Goal: Contribute content

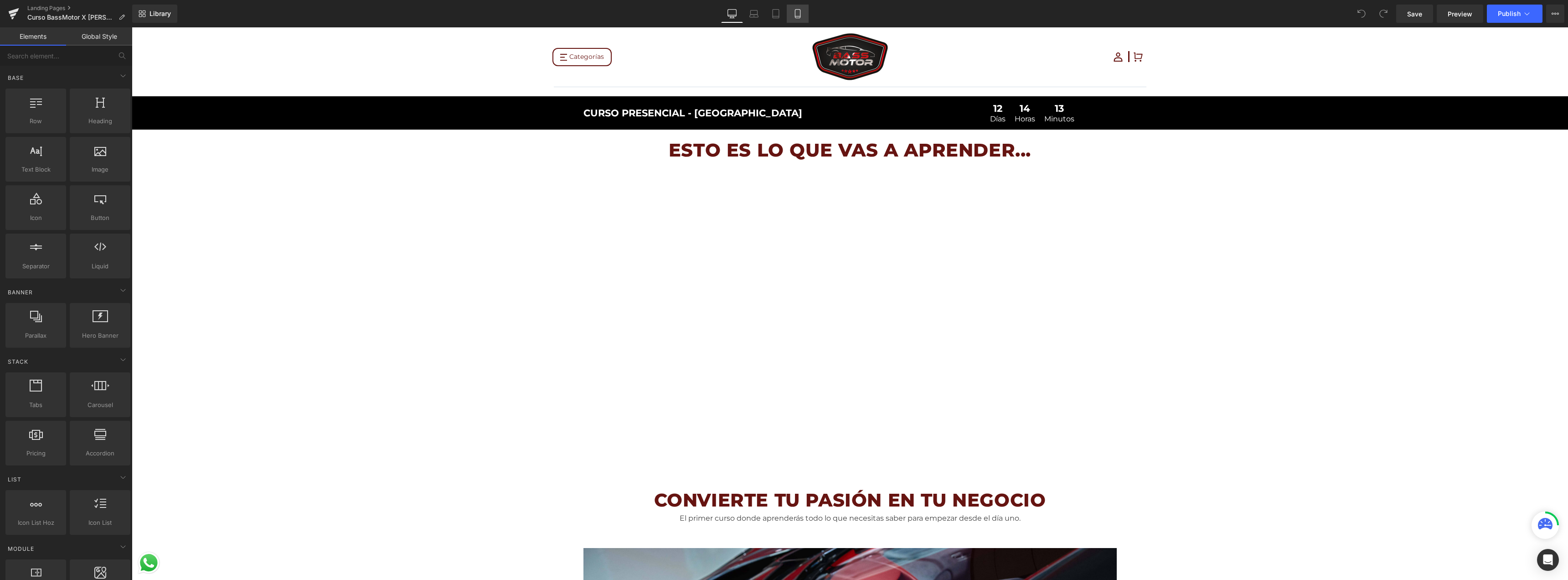
click at [800, 20] on link "Mobile" at bounding box center [797, 14] width 22 height 19
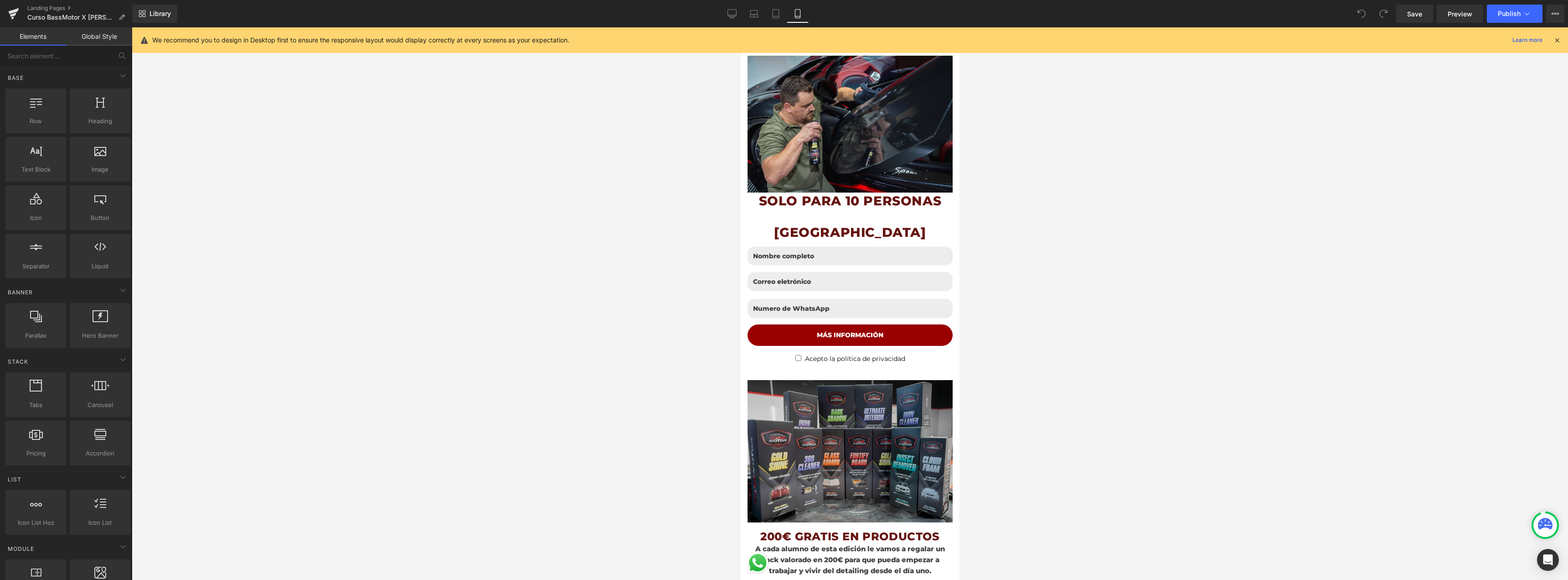
scroll to position [274, 0]
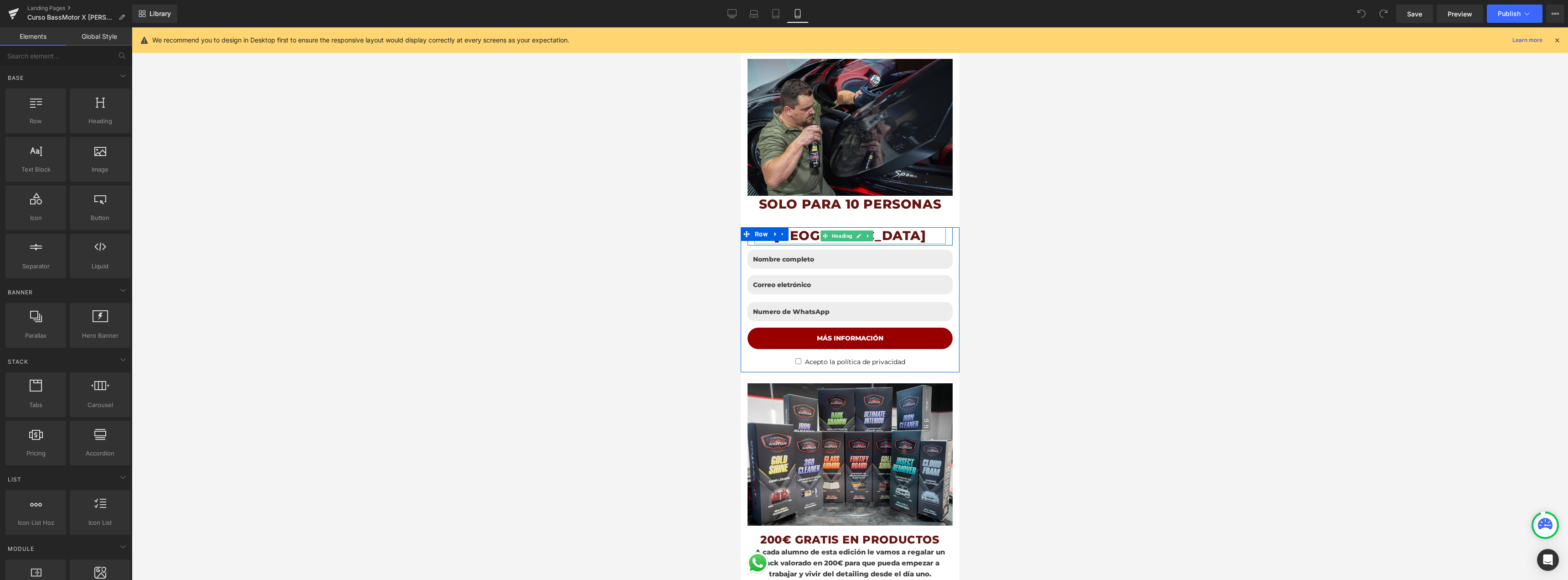
click at [920, 227] on h1 "[GEOGRAPHIC_DATA]" at bounding box center [850, 235] width 191 height 17
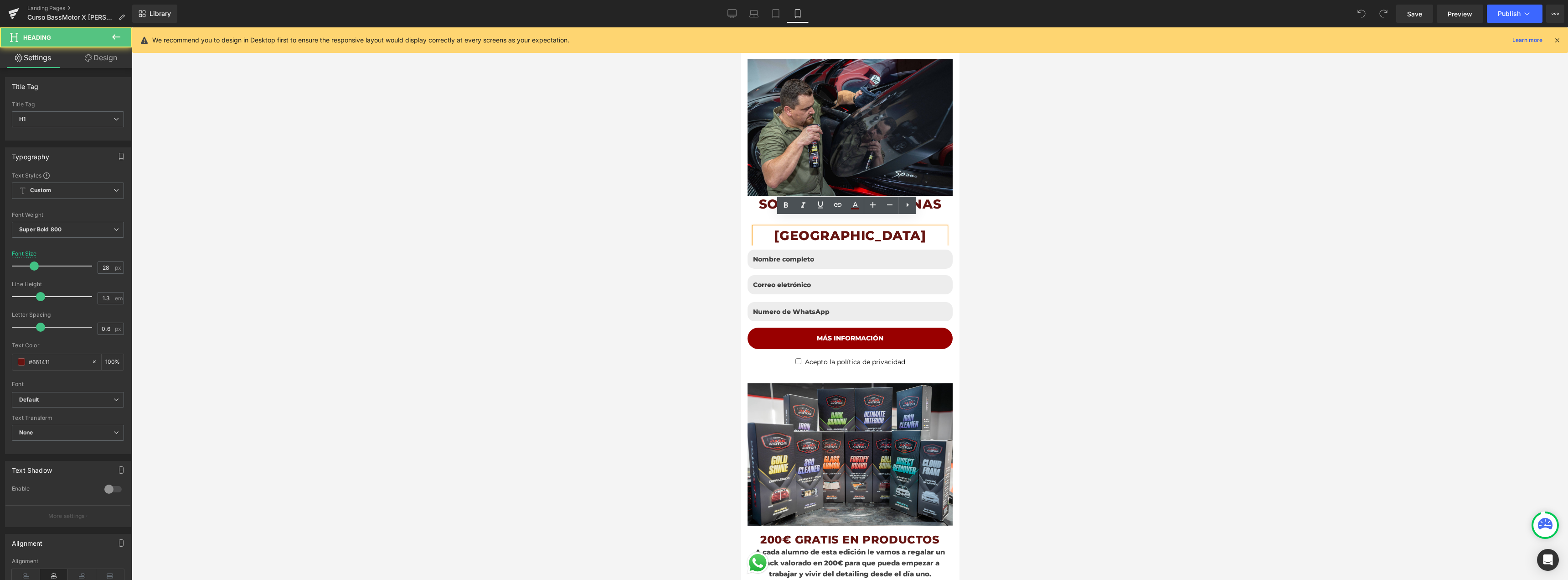
click at [919, 227] on h1 "[GEOGRAPHIC_DATA]" at bounding box center [850, 235] width 191 height 17
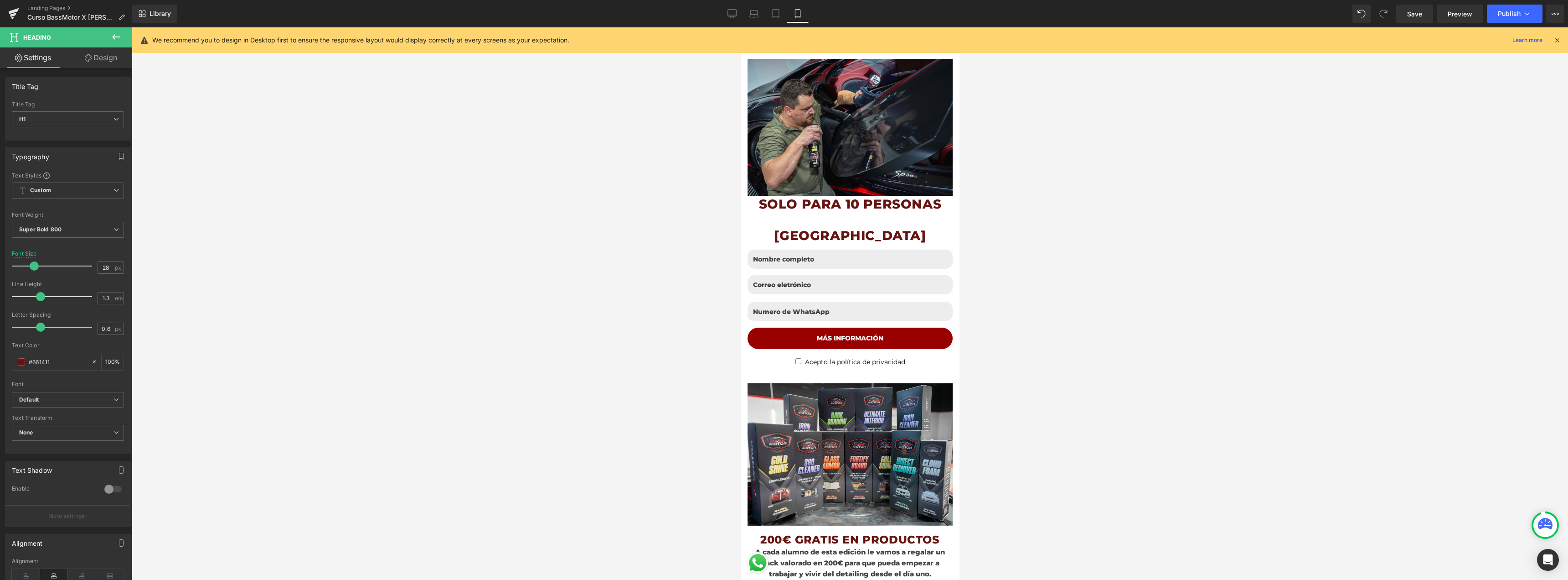
click at [1020, 242] on div at bounding box center [850, 303] width 1436 height 552
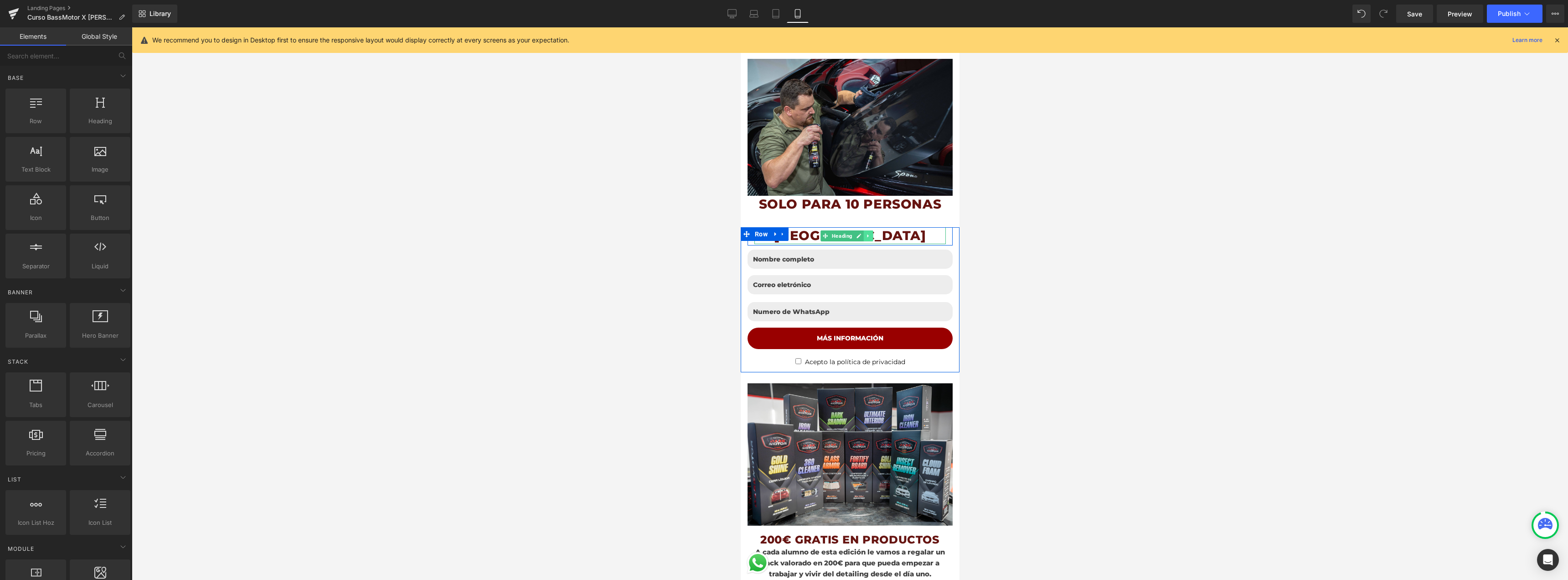
click at [868, 233] on icon at bounding box center [868, 236] width 5 height 6
click at [863, 230] on link at bounding box center [863, 236] width 10 height 11
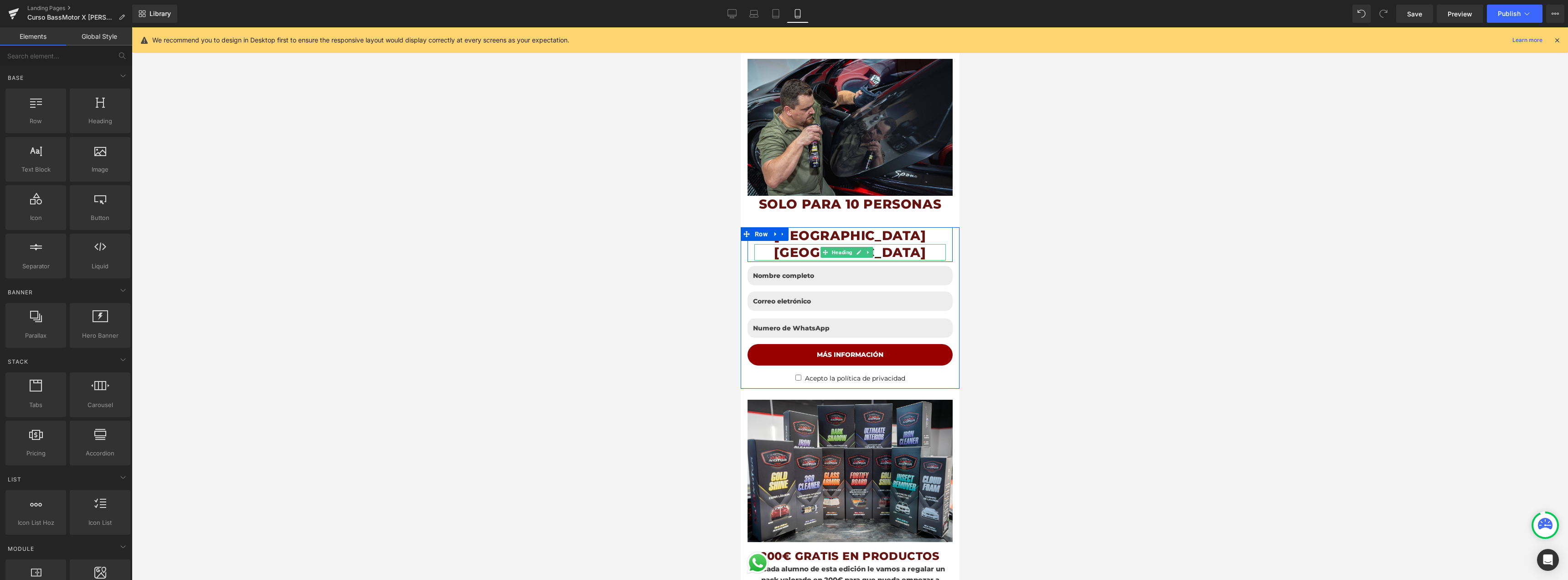
click at [903, 246] on h1 "[GEOGRAPHIC_DATA]" at bounding box center [850, 252] width 191 height 17
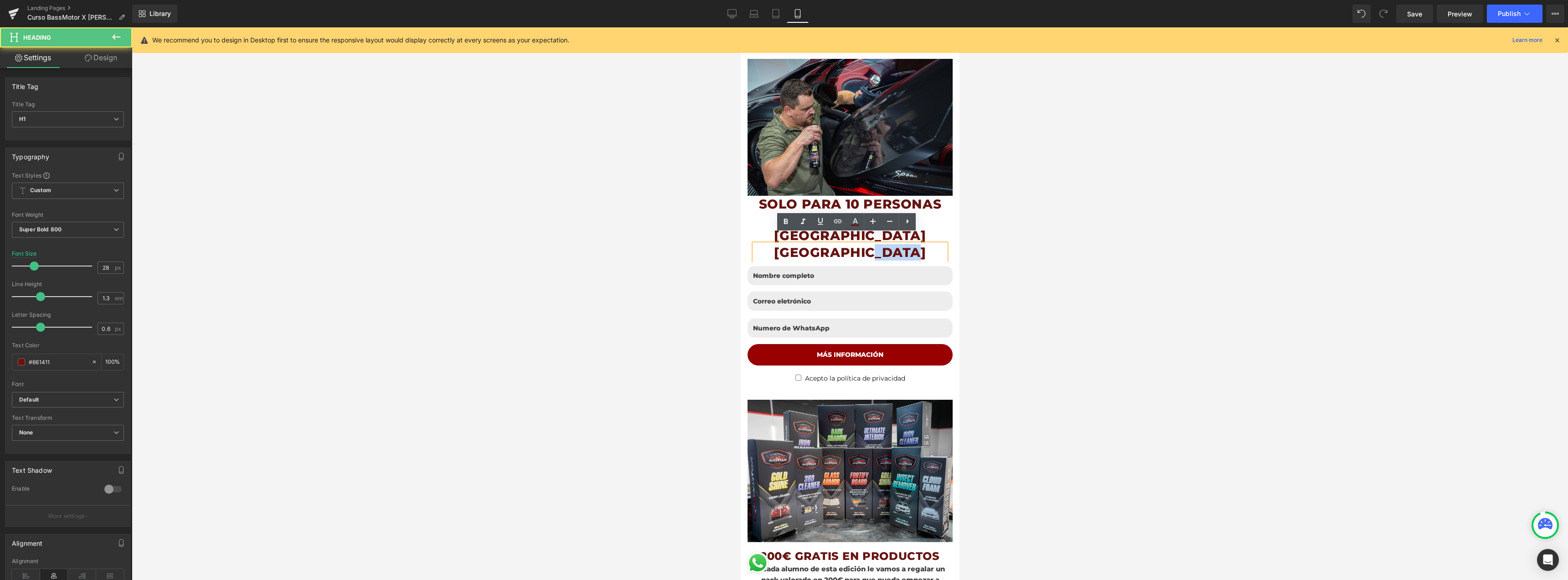
click at [903, 246] on h1 "[GEOGRAPHIC_DATA]" at bounding box center [850, 252] width 191 height 17
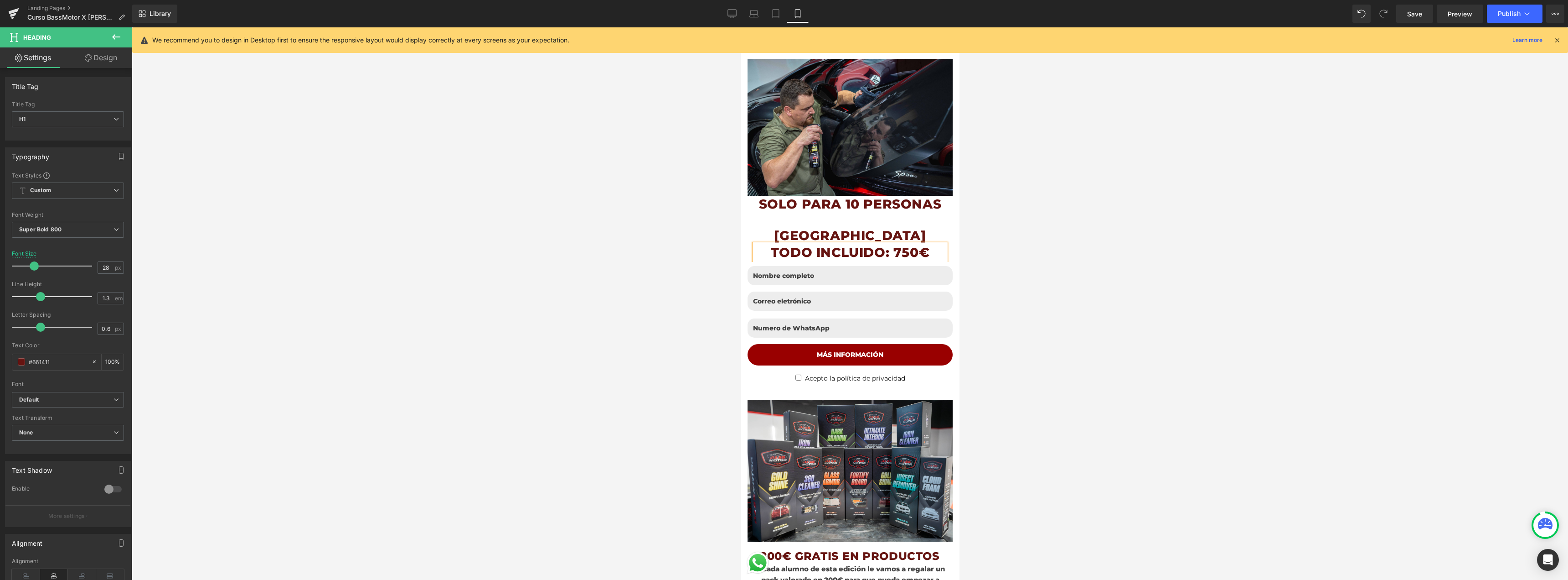
click at [900, 246] on h1 "TODO INCLUIDO: 750€" at bounding box center [850, 252] width 191 height 17
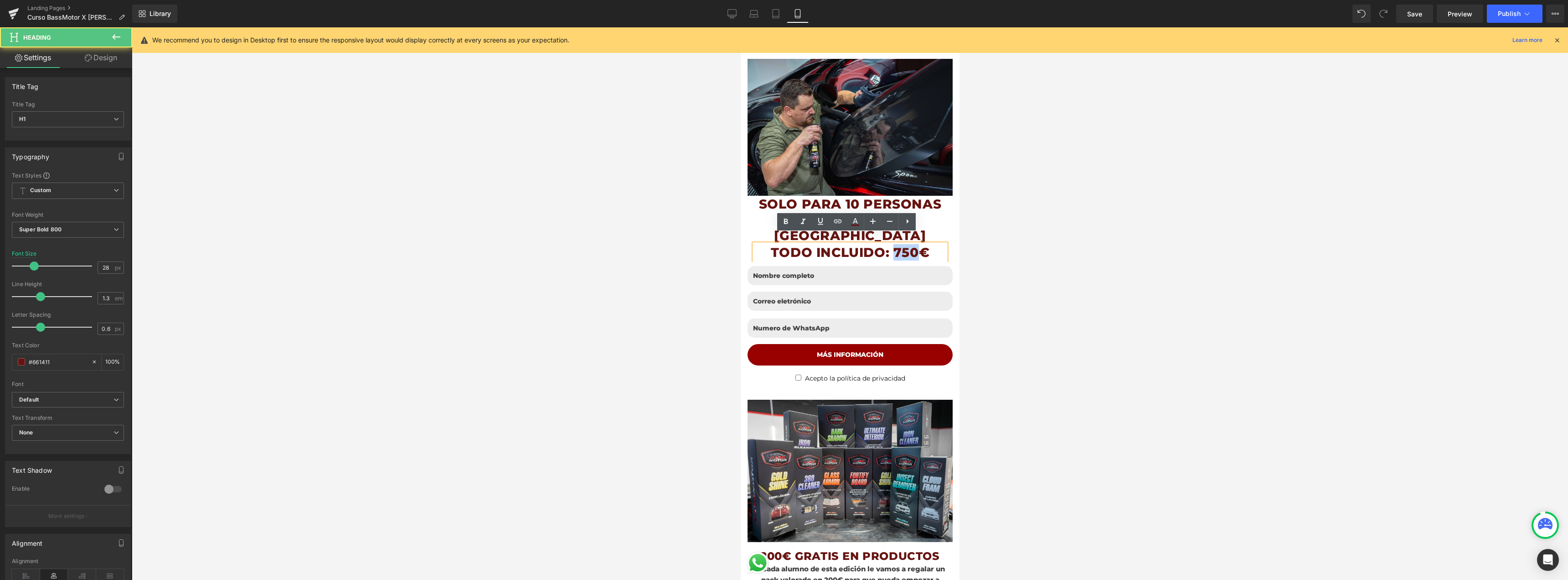
click at [900, 246] on h1 "TODO INCLUIDO: 750€" at bounding box center [850, 252] width 191 height 17
click at [887, 223] on icon at bounding box center [890, 222] width 11 height 11
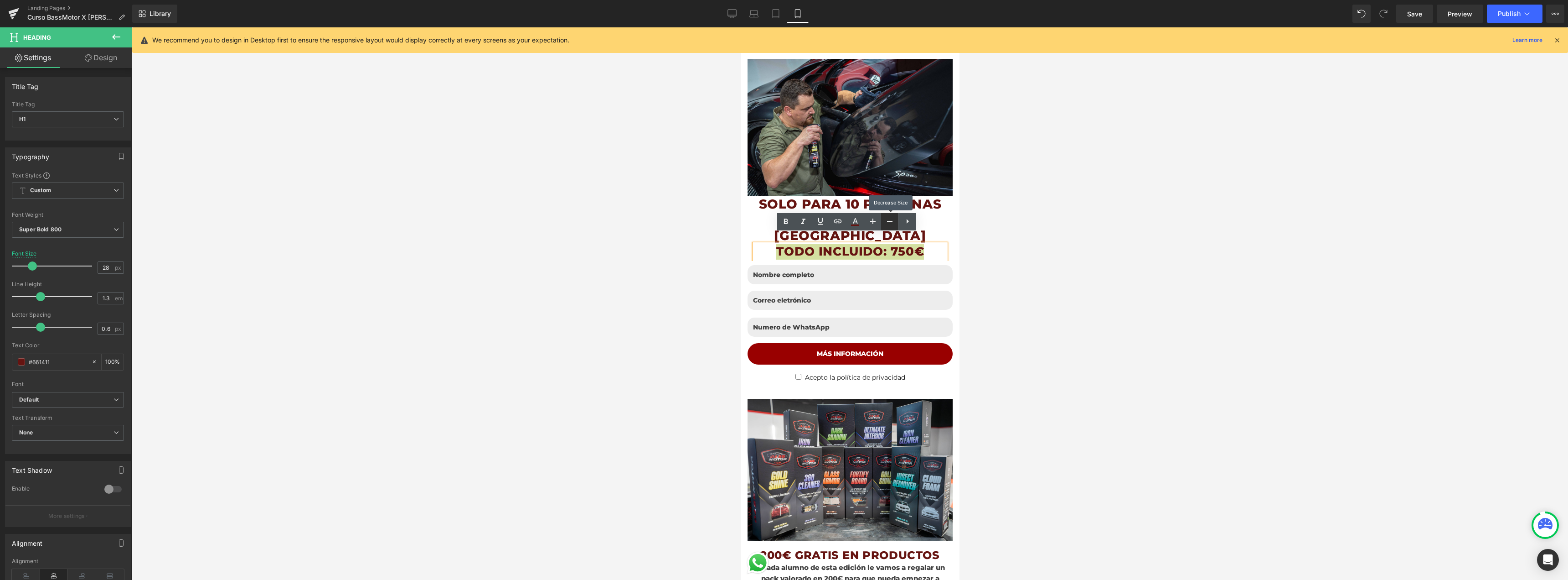
click at [887, 223] on icon at bounding box center [890, 222] width 11 height 11
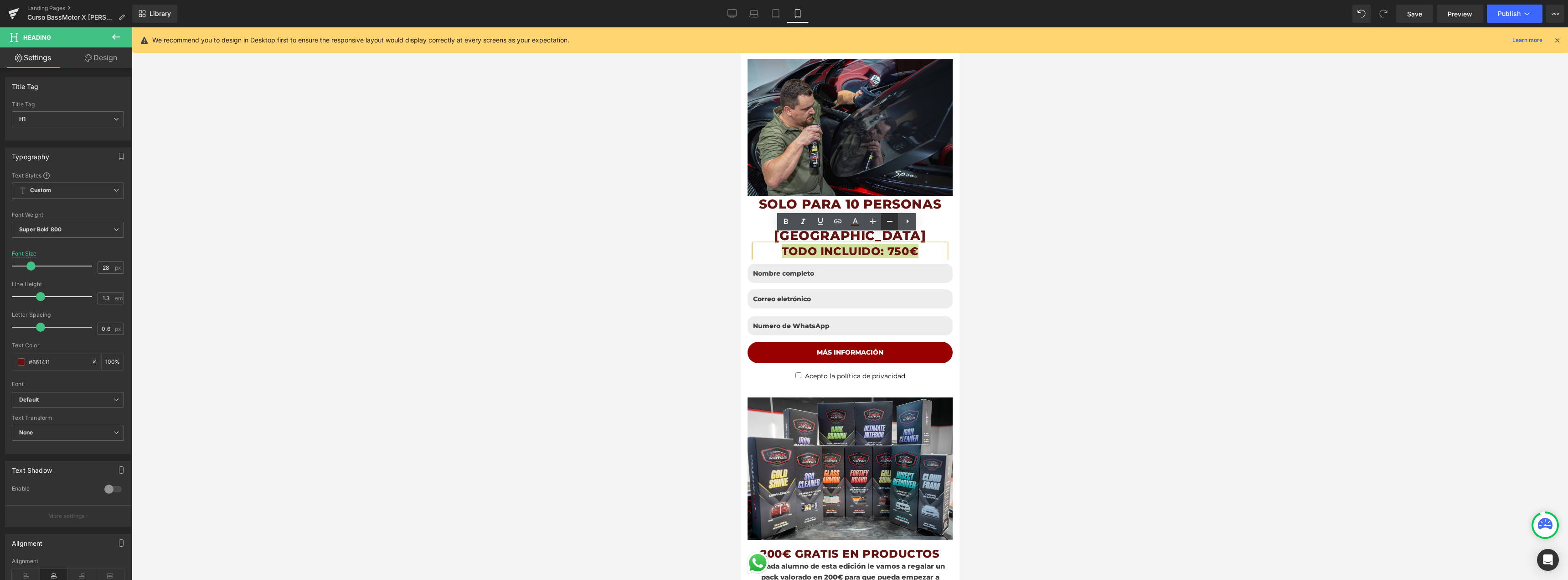
click at [892, 223] on icon at bounding box center [890, 222] width 11 height 11
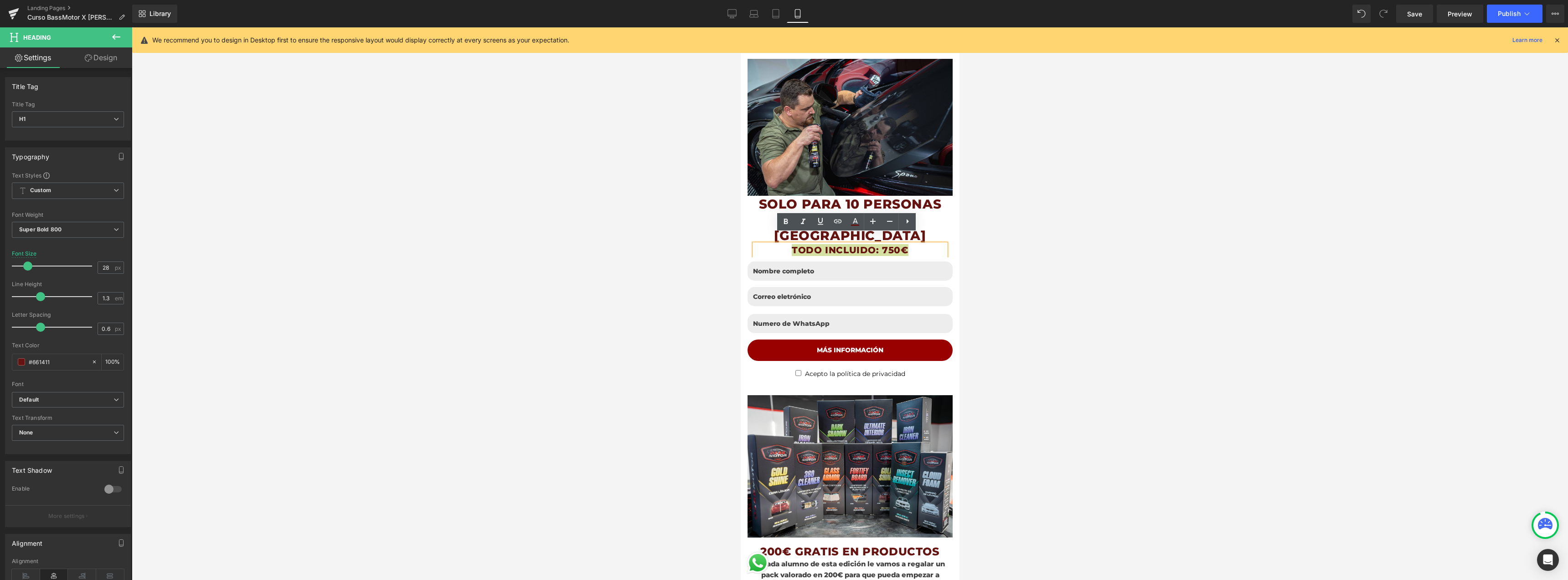
click at [1032, 238] on div at bounding box center [850, 303] width 1436 height 552
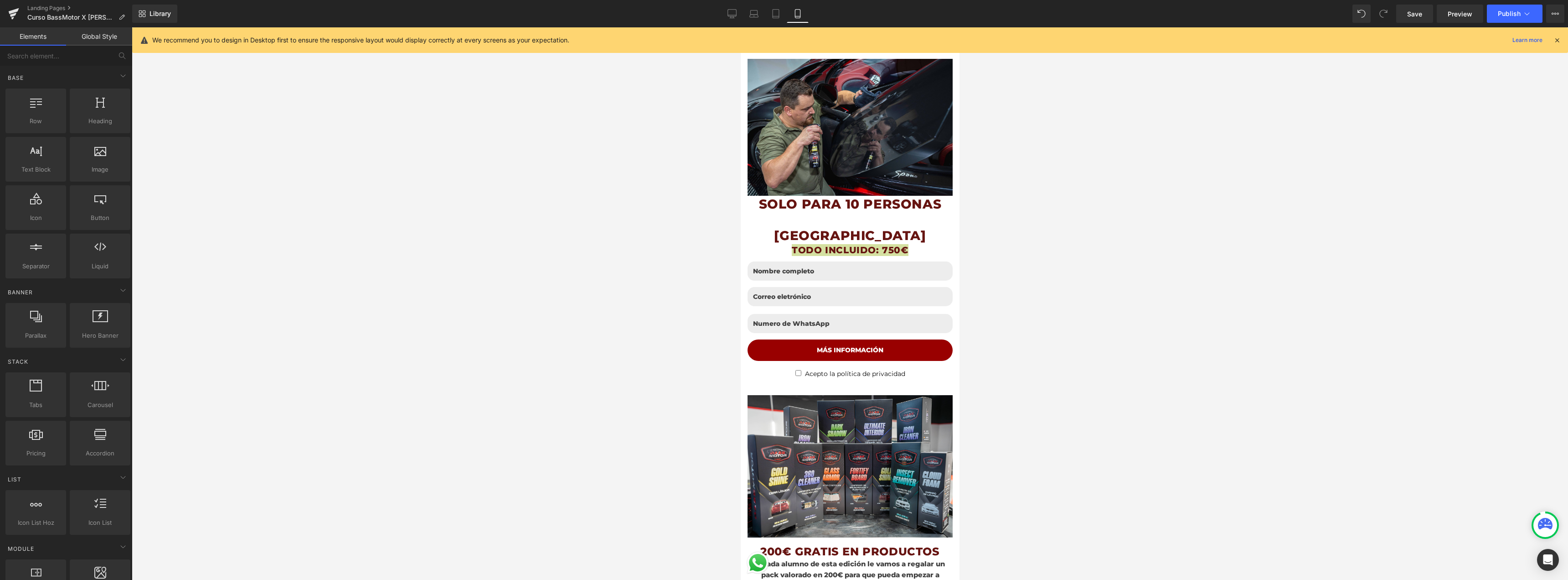
click at [1007, 246] on div at bounding box center [850, 303] width 1436 height 552
click at [909, 244] on h1 "TODO INCLUIDO: 750€" at bounding box center [850, 249] width 191 height 12
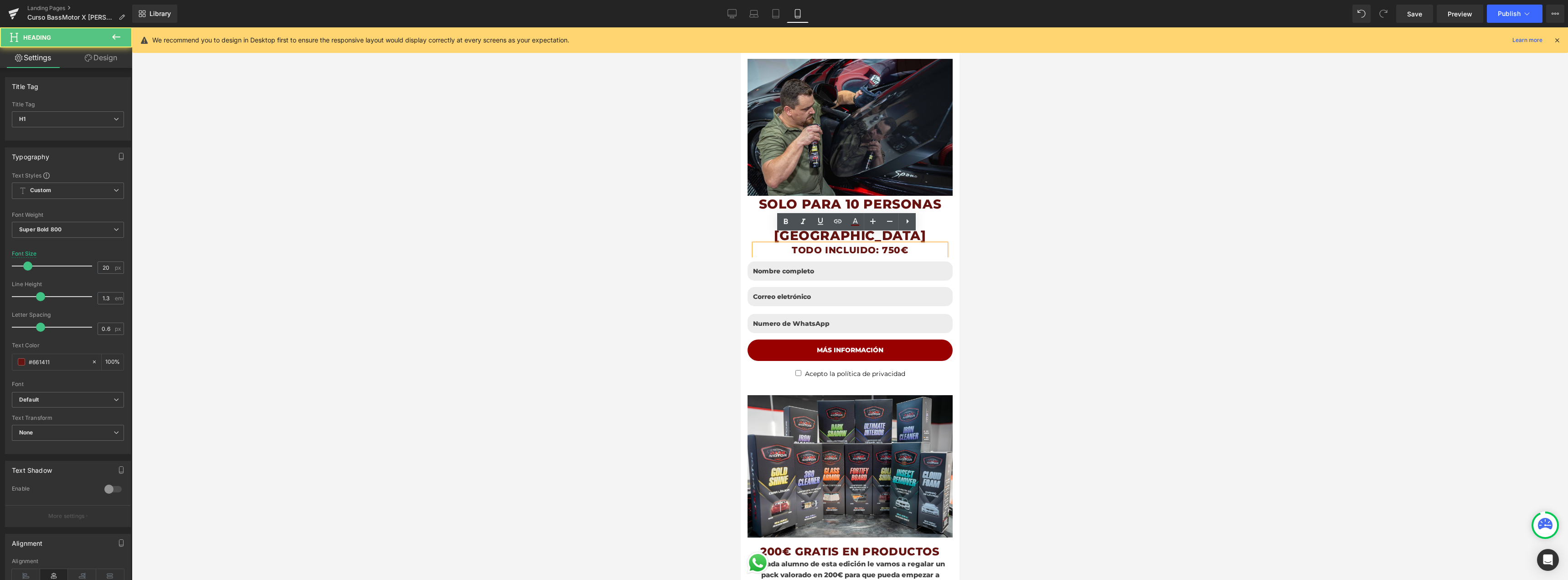
click at [922, 244] on h1 "TODO INCLUIDO: 750€" at bounding box center [850, 249] width 191 height 12
click at [1020, 238] on div at bounding box center [850, 303] width 1436 height 552
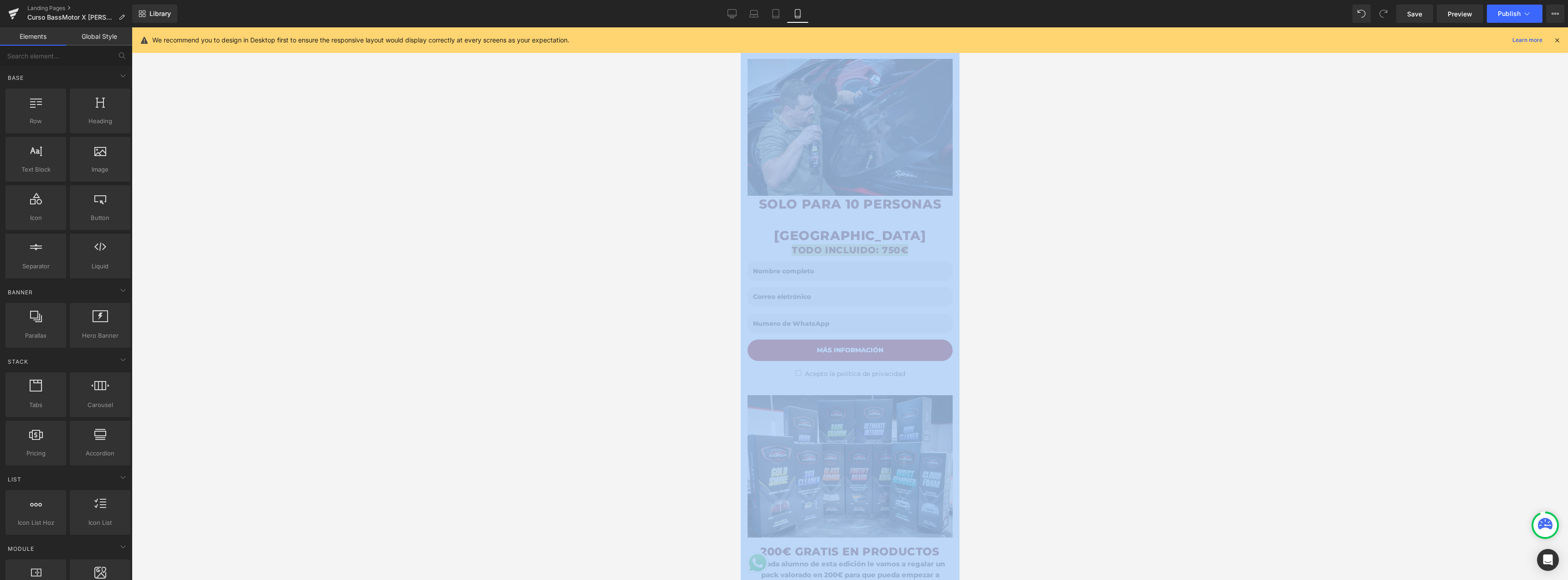
click at [1020, 237] on div at bounding box center [850, 303] width 1436 height 552
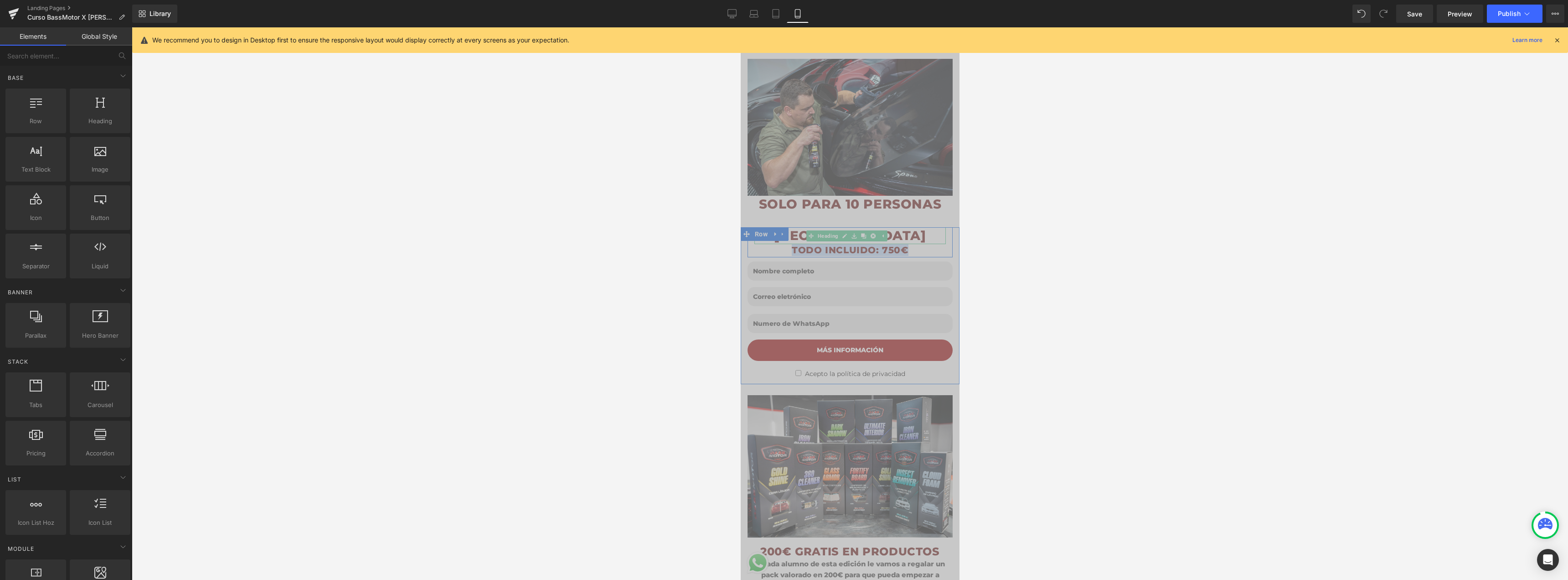
click at [927, 227] on h1 "[GEOGRAPHIC_DATA]" at bounding box center [850, 235] width 191 height 17
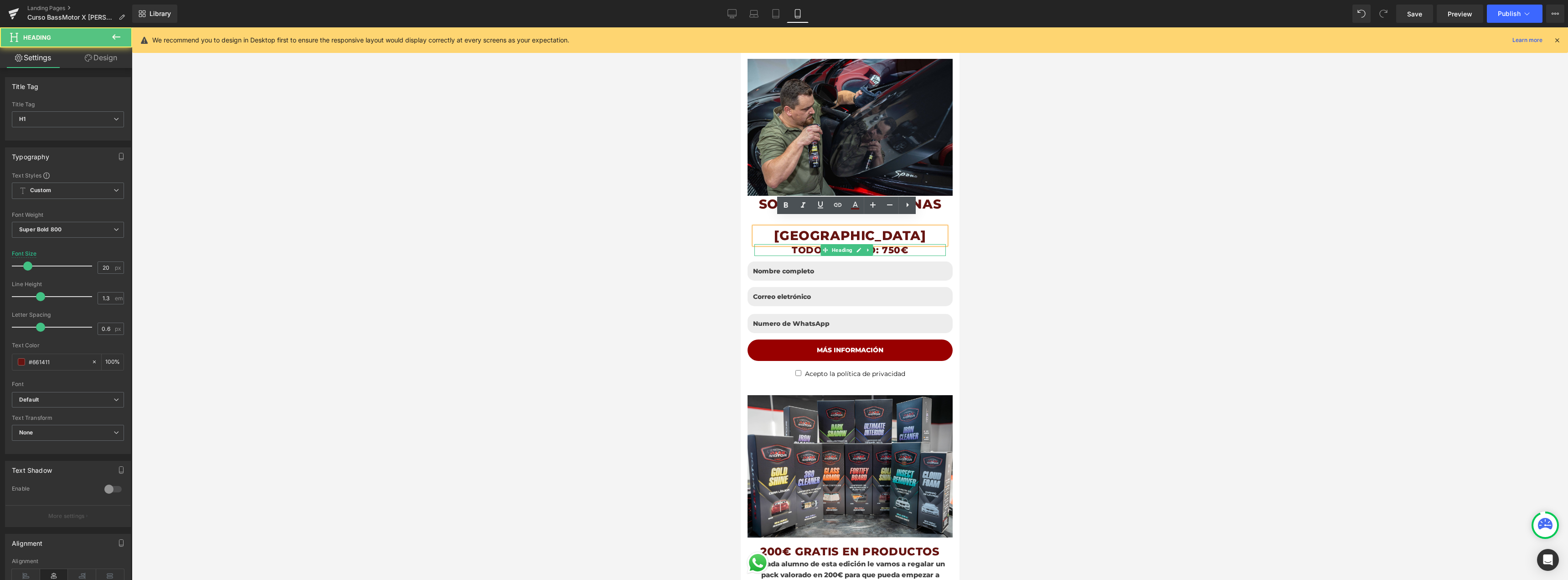
click at [926, 244] on h1 "TODO INCLUIDO: 750€" at bounding box center [850, 249] width 191 height 12
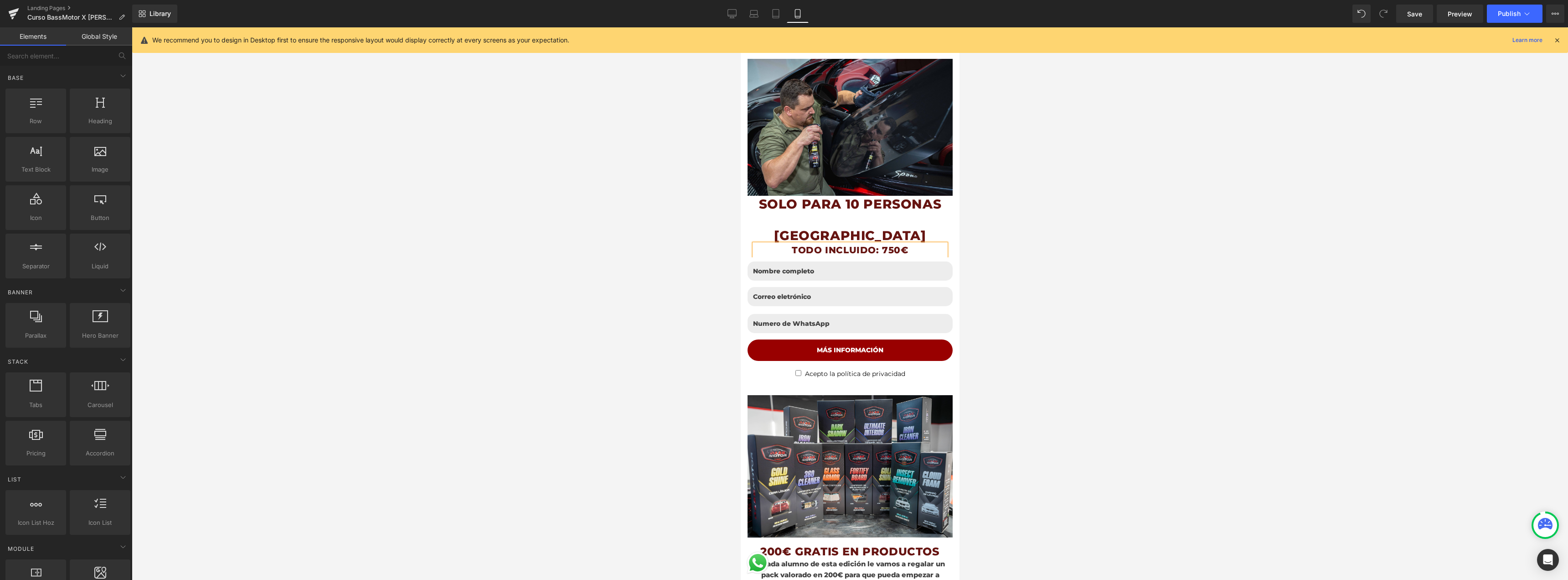
click at [1014, 239] on div at bounding box center [850, 303] width 1436 height 552
click at [917, 244] on h1 "TODO INCLUIDO: 750€" at bounding box center [850, 249] width 191 height 12
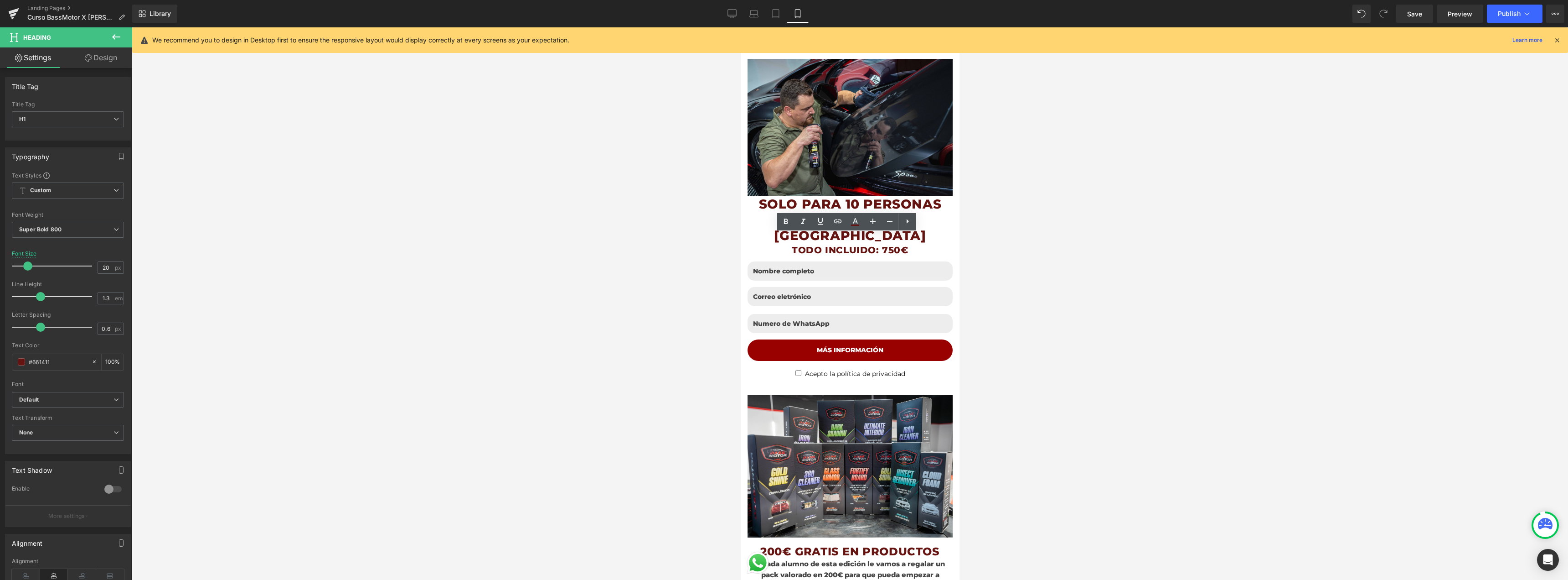
click at [1073, 248] on div at bounding box center [850, 303] width 1436 height 552
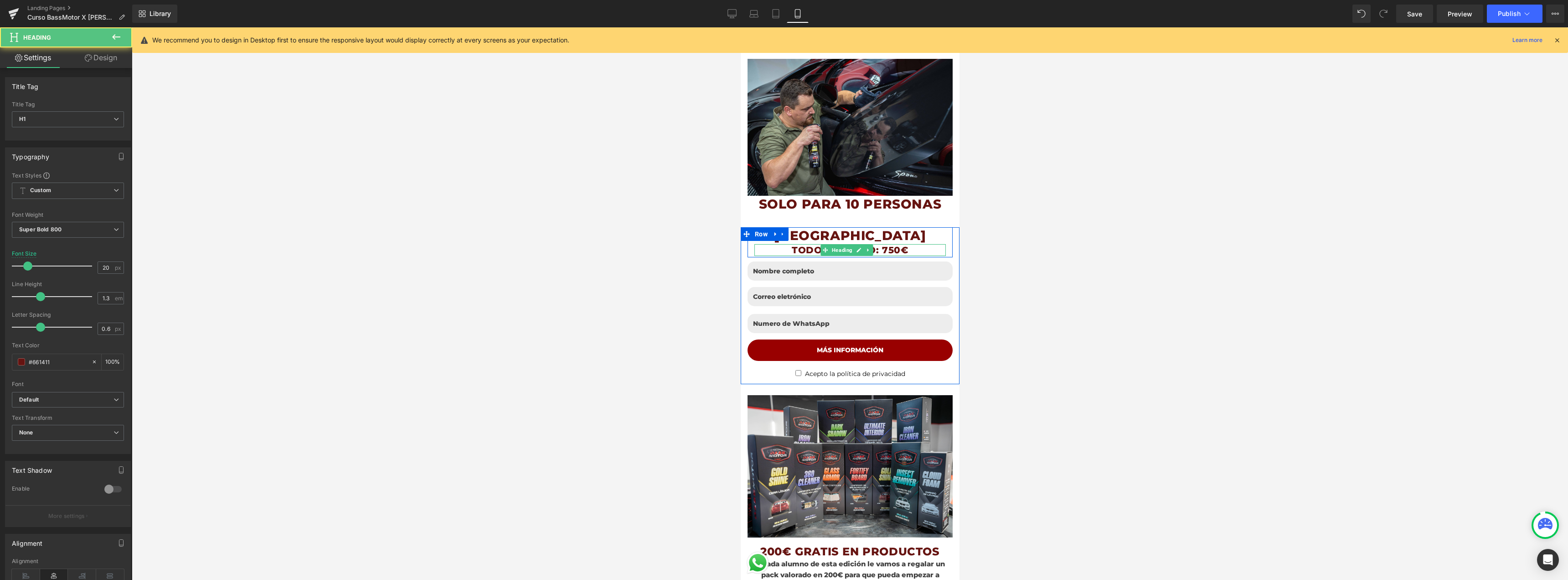
click at [925, 244] on h1 "TODO INCLUIDO: 750€" at bounding box center [850, 249] width 191 height 12
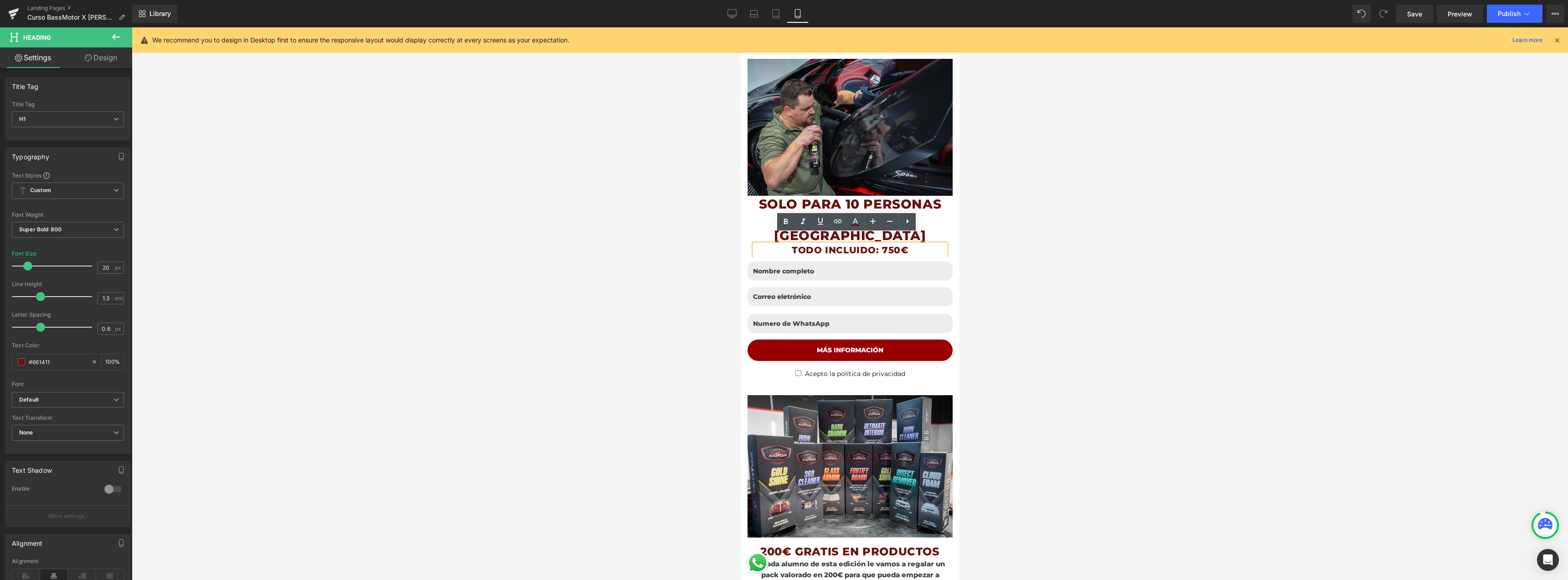
click at [926, 244] on h1 "TODO INCLUIDO: 750€" at bounding box center [850, 249] width 191 height 12
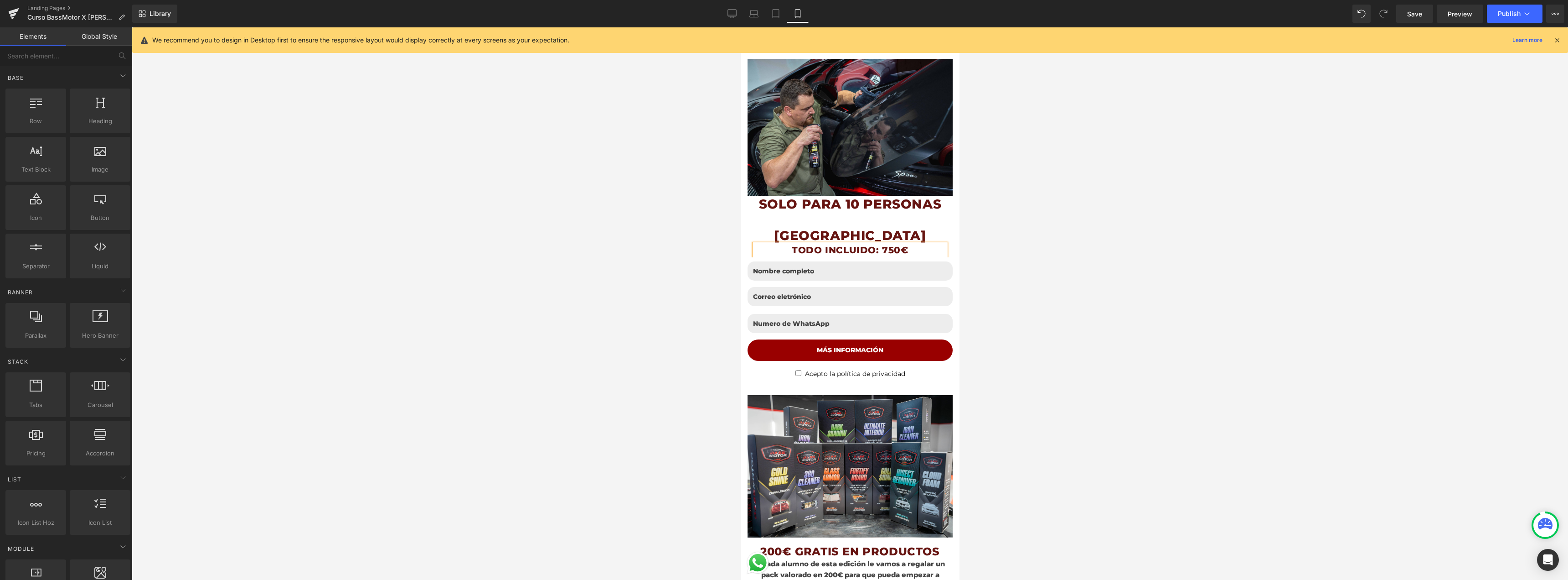
click at [979, 242] on div at bounding box center [850, 303] width 1436 height 552
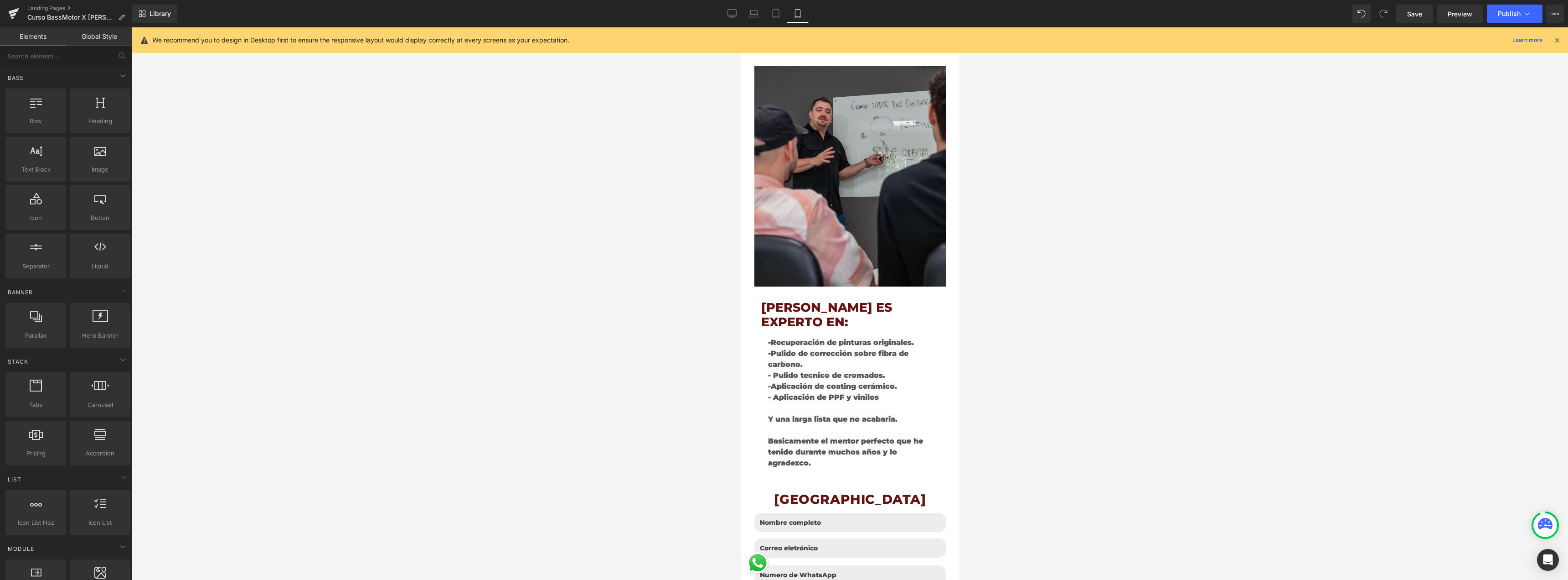
scroll to position [1779, 0]
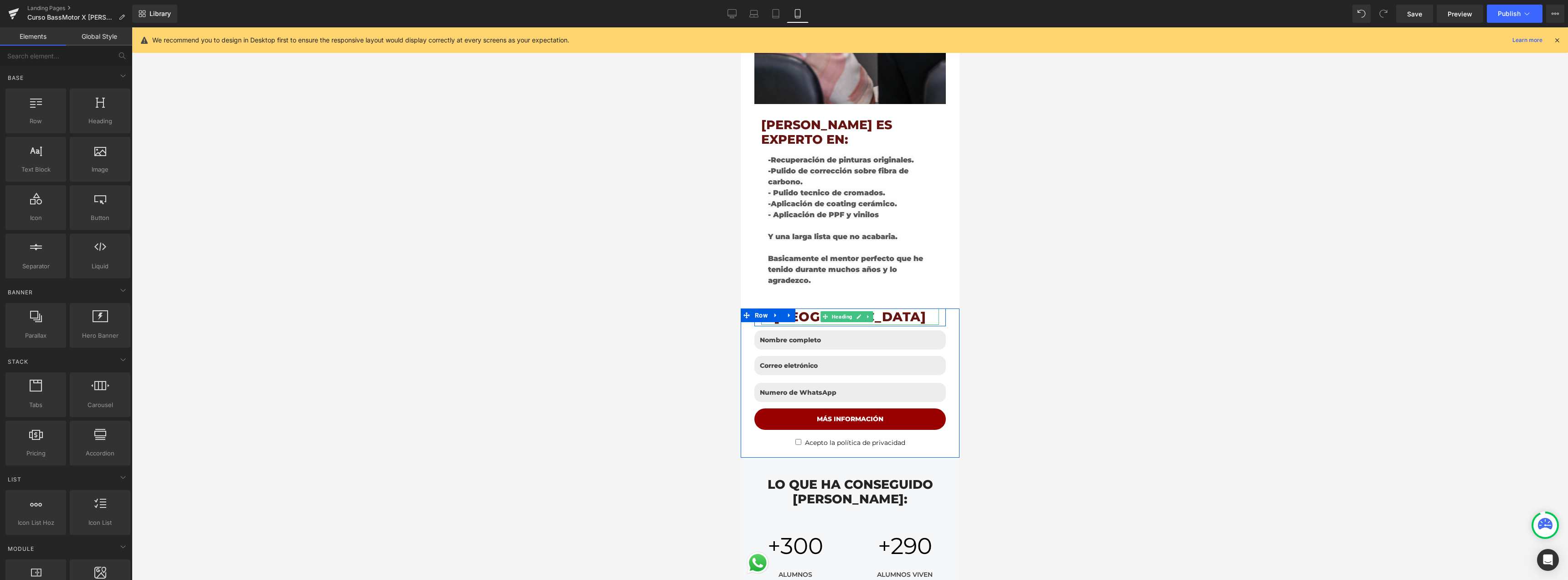
click at [922, 309] on h1 "[GEOGRAPHIC_DATA]" at bounding box center [850, 317] width 178 height 17
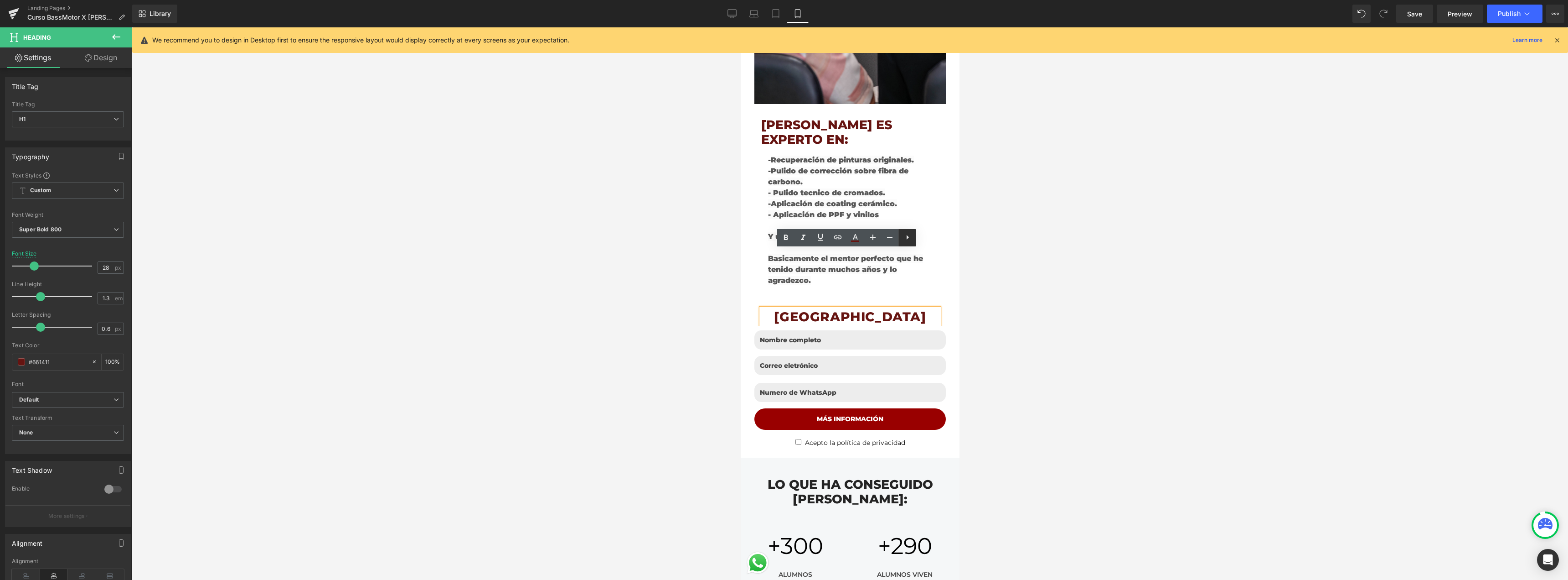
click at [906, 239] on icon at bounding box center [908, 238] width 11 height 11
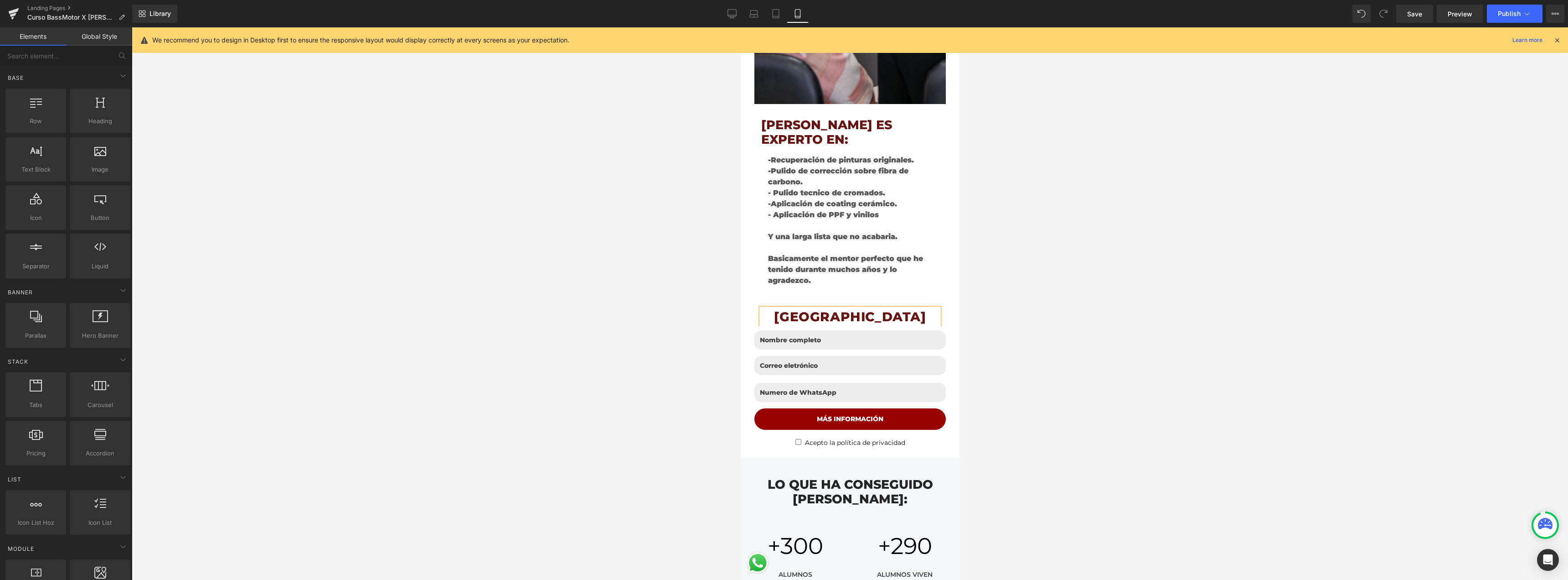
click at [975, 240] on div at bounding box center [850, 303] width 1436 height 552
click at [871, 311] on link at bounding box center [868, 317] width 10 height 11
click at [863, 314] on icon at bounding box center [863, 317] width 5 height 5
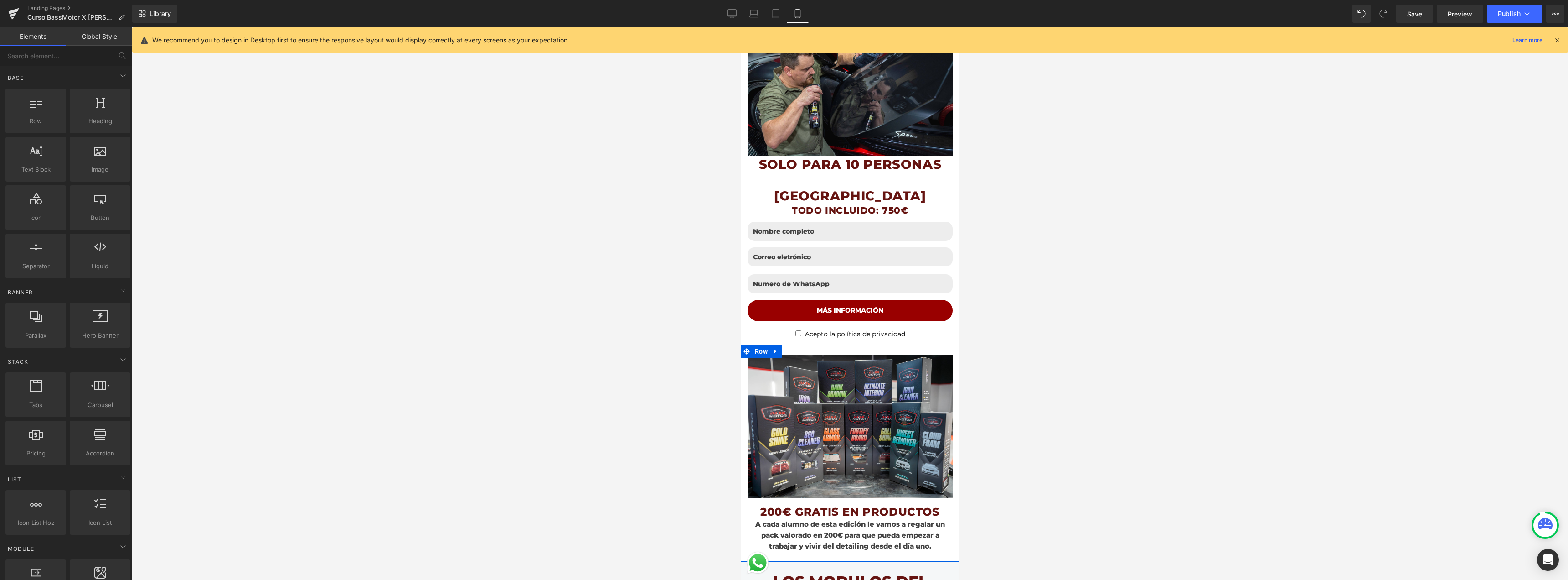
scroll to position [274, 0]
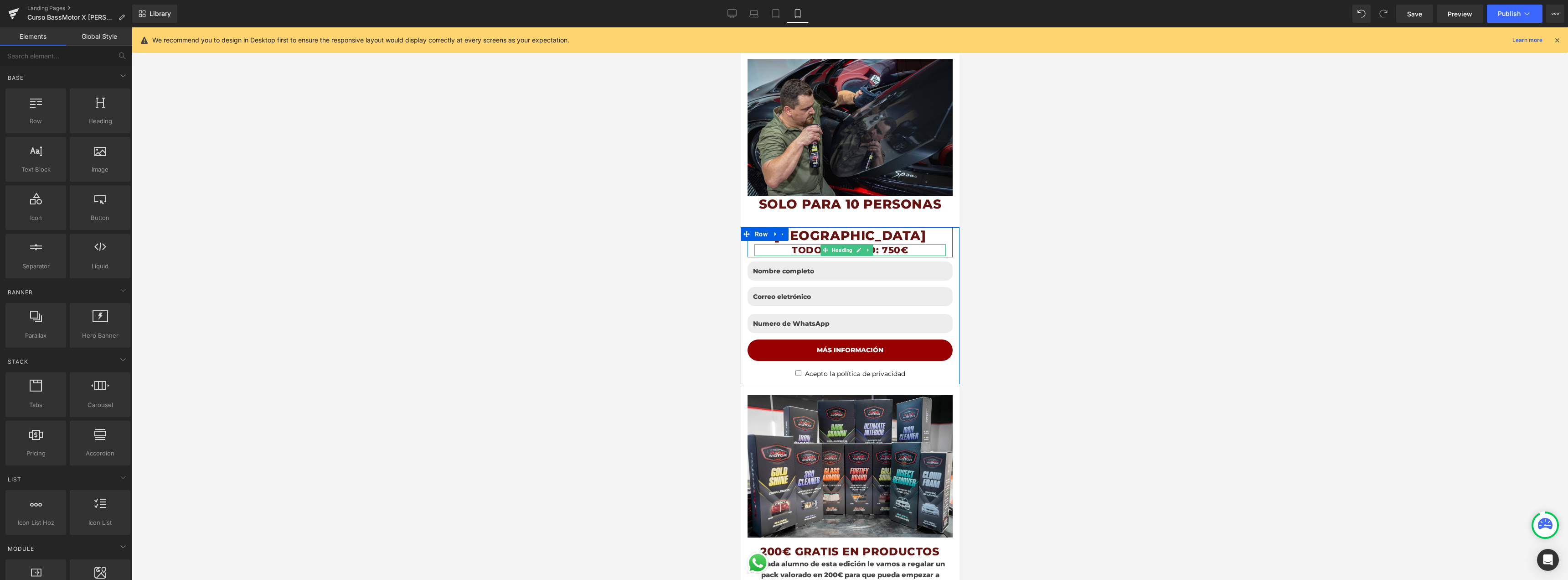
click at [883, 244] on h1 "TODO INCLUIDO: 750€" at bounding box center [850, 249] width 191 height 12
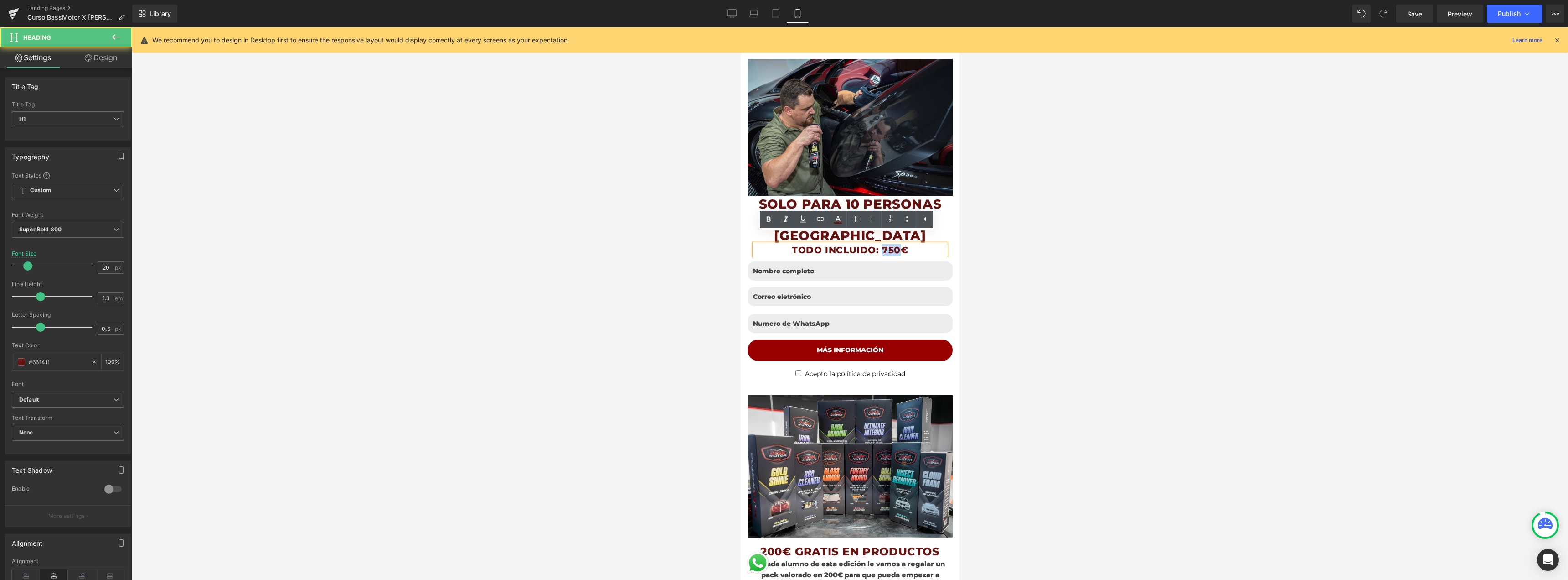
click at [883, 244] on h1 "TODO INCLUIDO: 750€" at bounding box center [850, 249] width 191 height 12
copy h1 "TODO INCLUIDO: 750€"
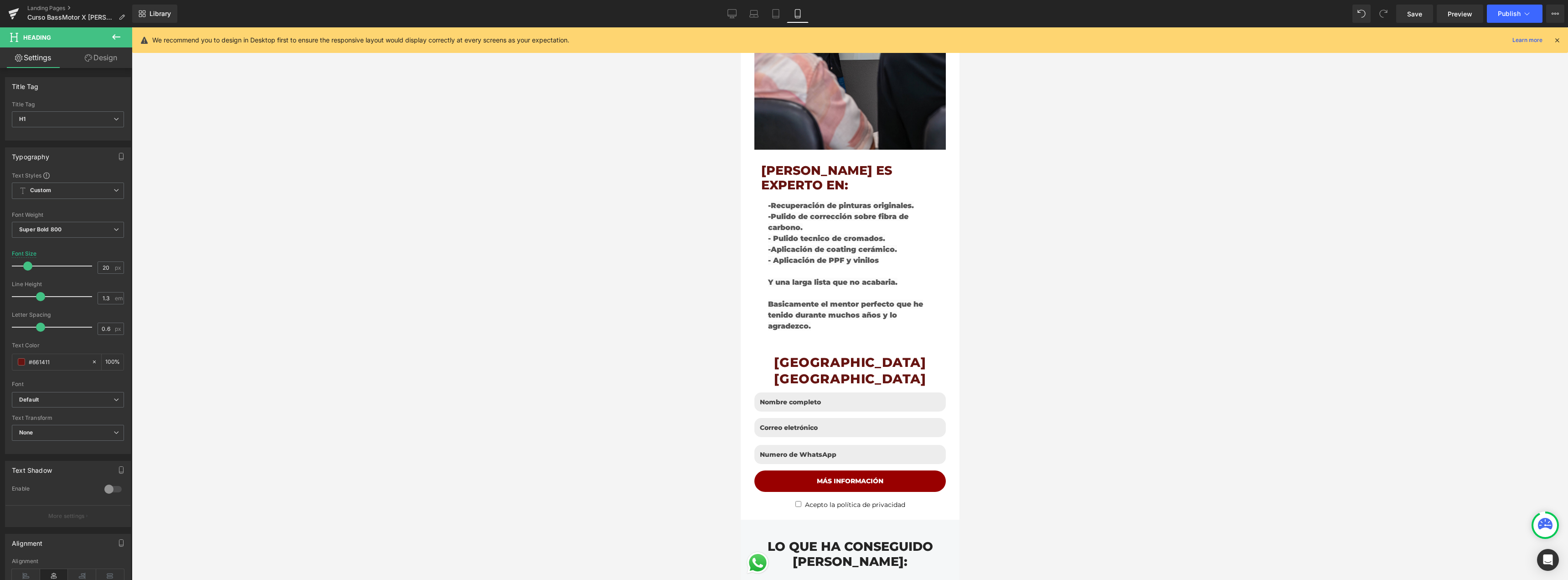
scroll to position [1779, 0]
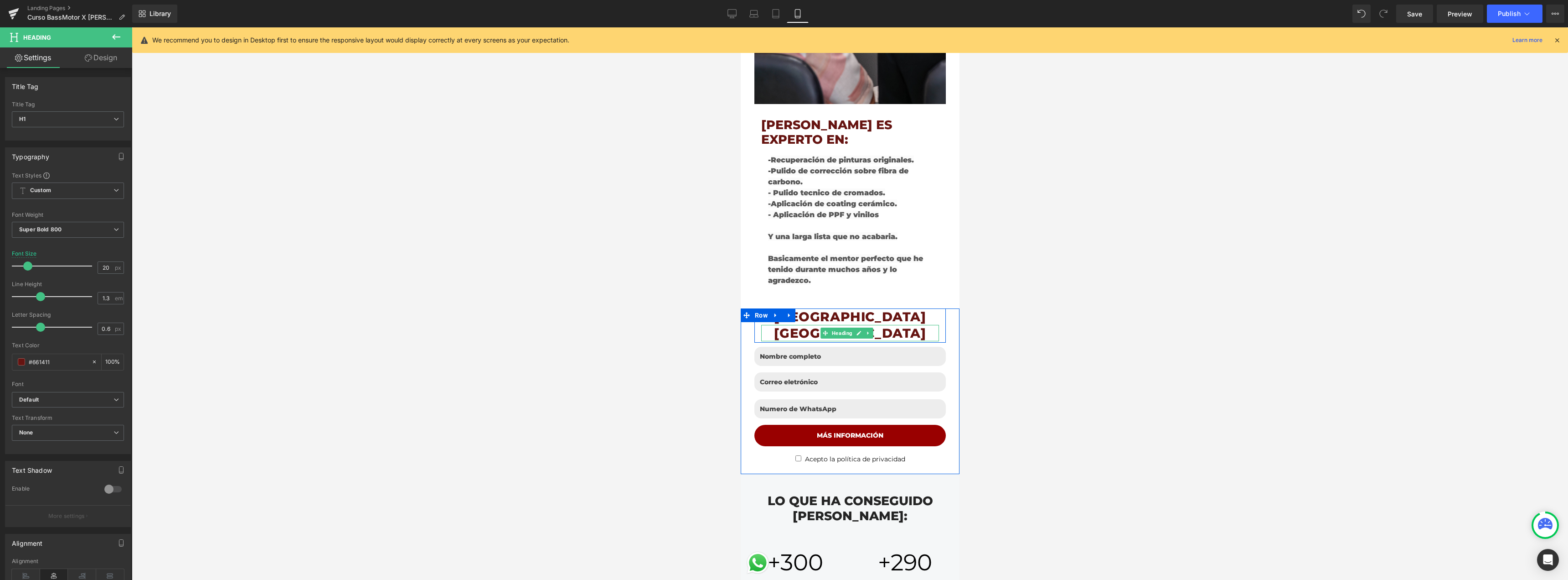
click at [900, 325] on h1 "[GEOGRAPHIC_DATA]" at bounding box center [850, 333] width 178 height 17
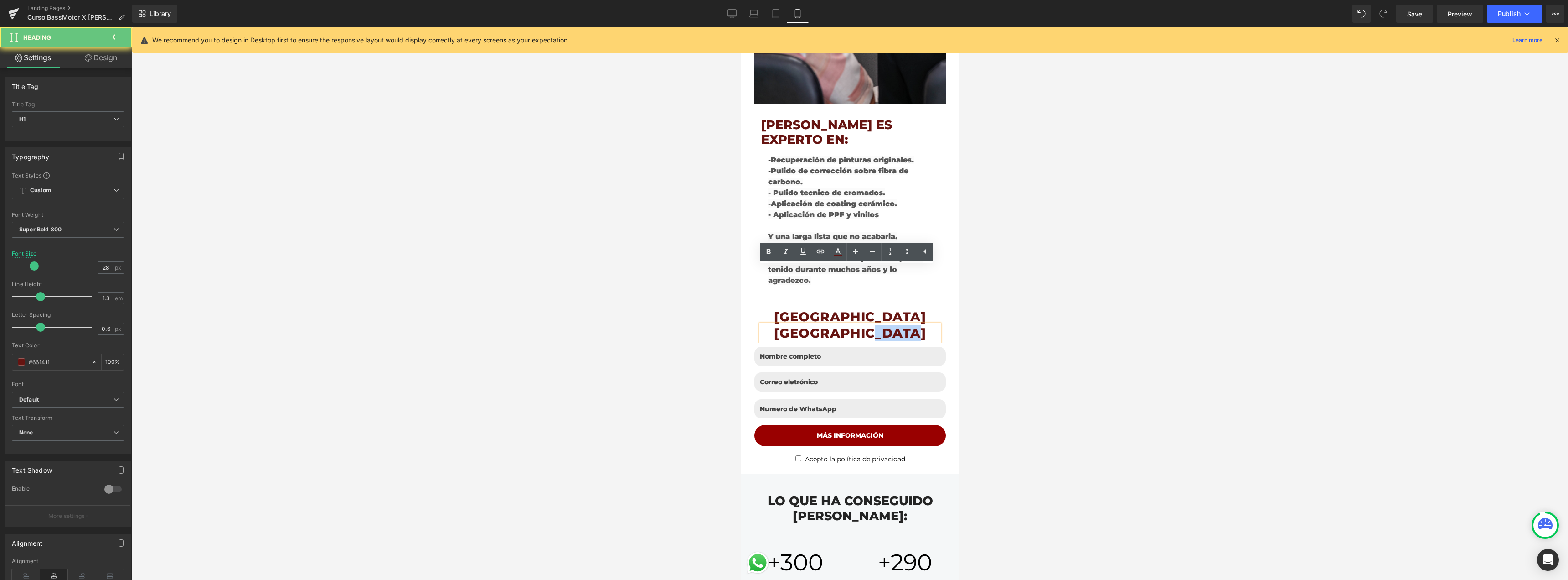
click at [900, 325] on h1 "[GEOGRAPHIC_DATA]" at bounding box center [850, 333] width 178 height 17
paste div
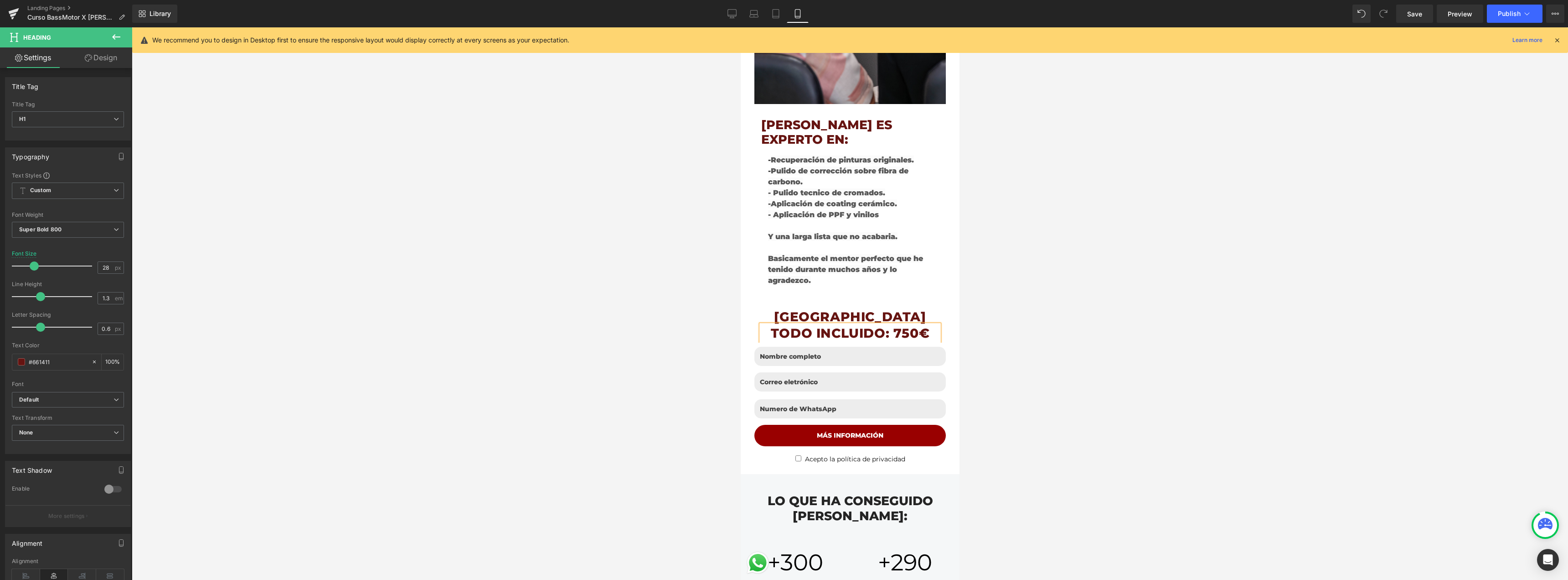
click at [897, 325] on h1 "TODO INCLUIDO: 750€" at bounding box center [850, 333] width 178 height 17
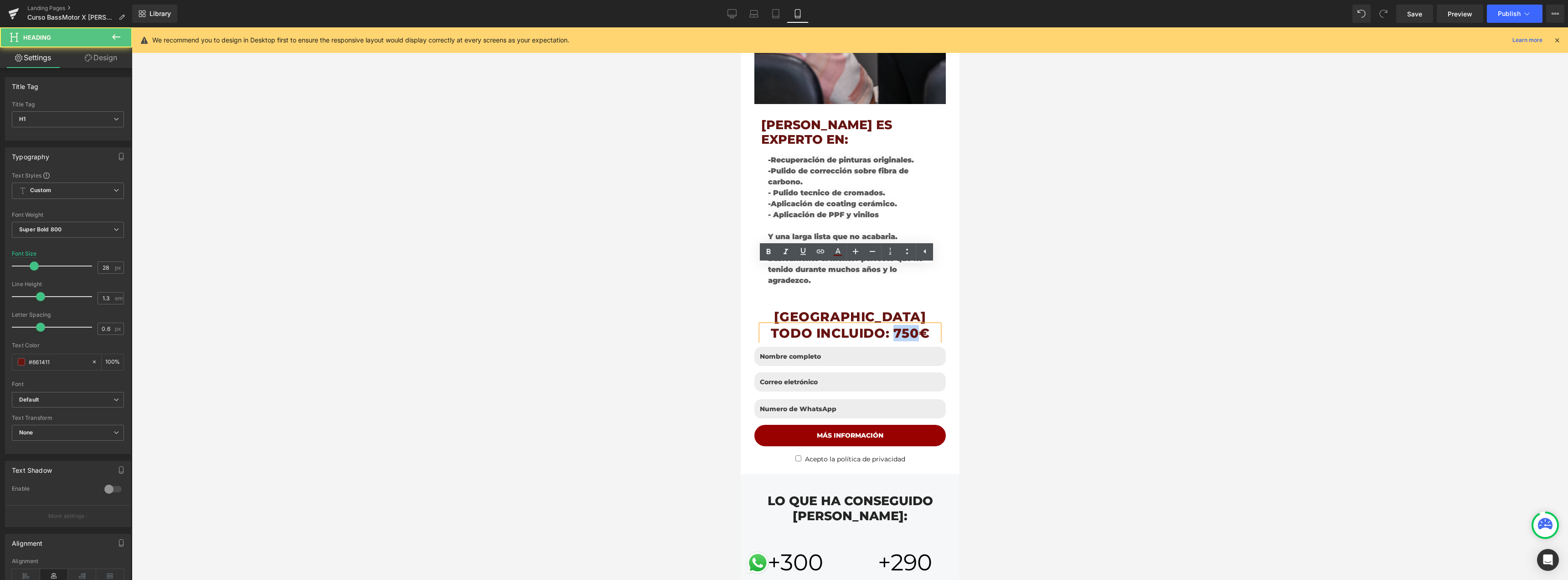
click at [897, 325] on h1 "TODO INCLUIDO: 750€" at bounding box center [850, 333] width 178 height 17
click at [871, 249] on icon at bounding box center [872, 251] width 11 height 11
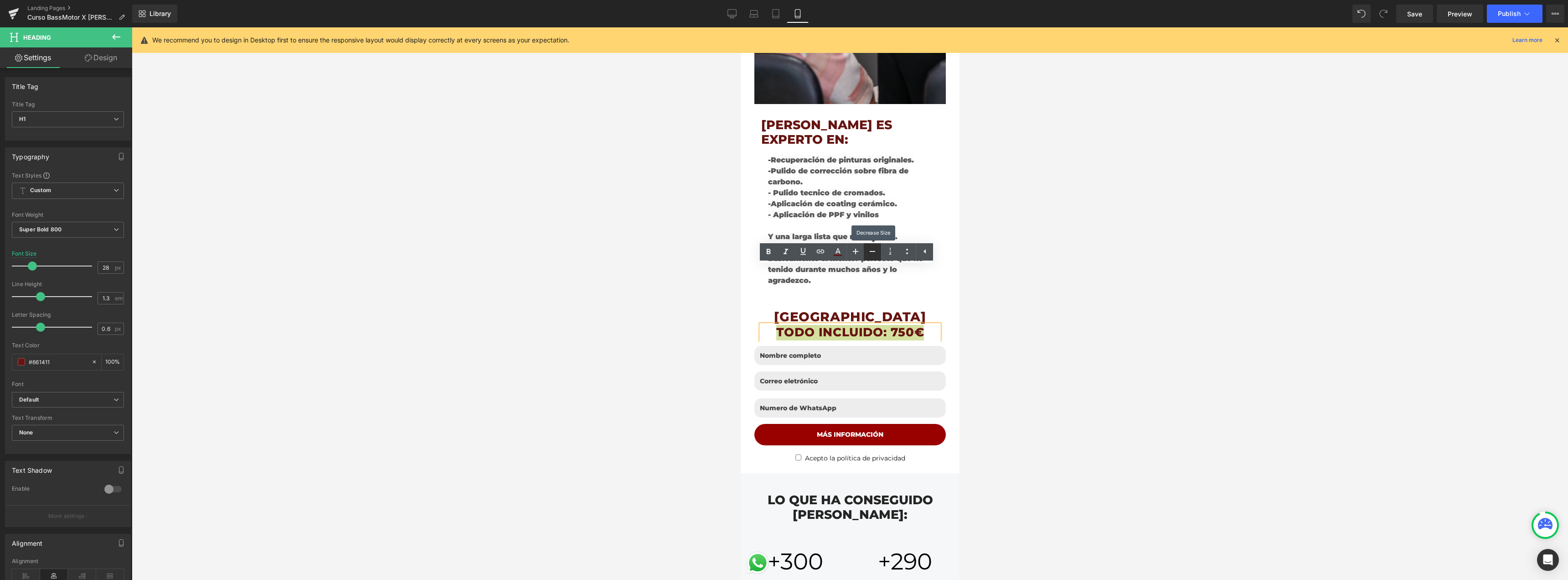
click at [871, 249] on icon at bounding box center [872, 251] width 11 height 11
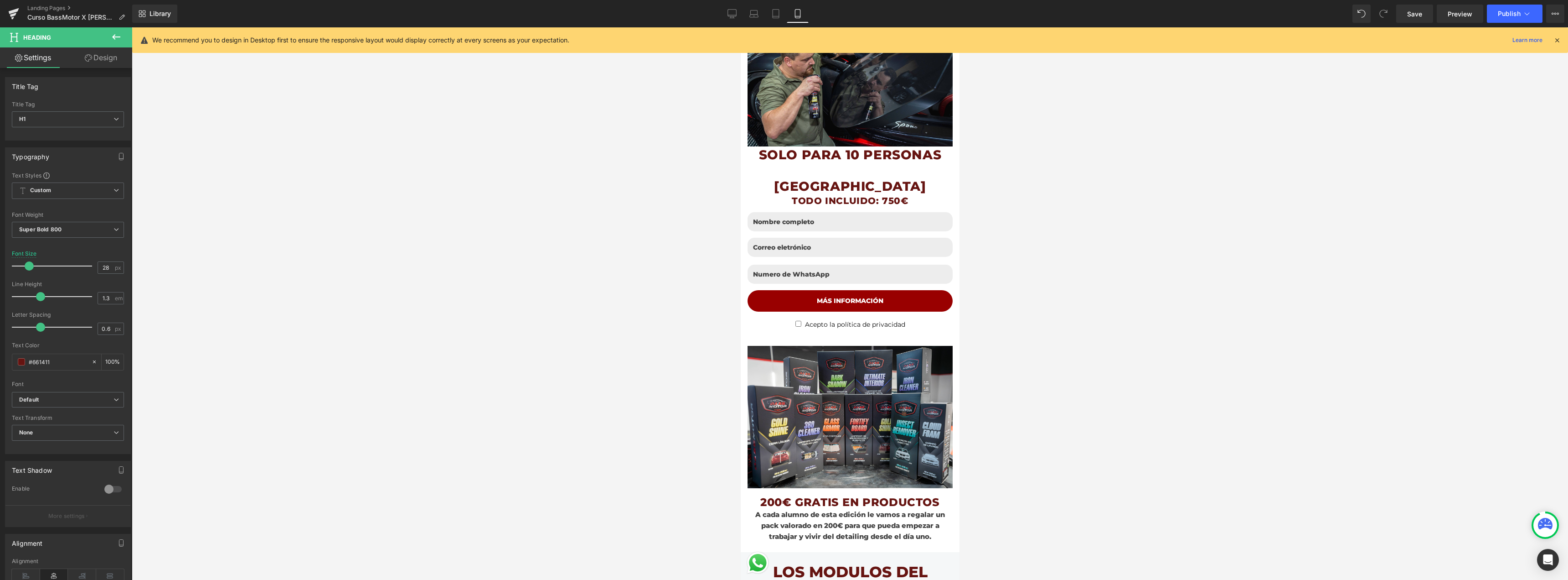
scroll to position [319, 0]
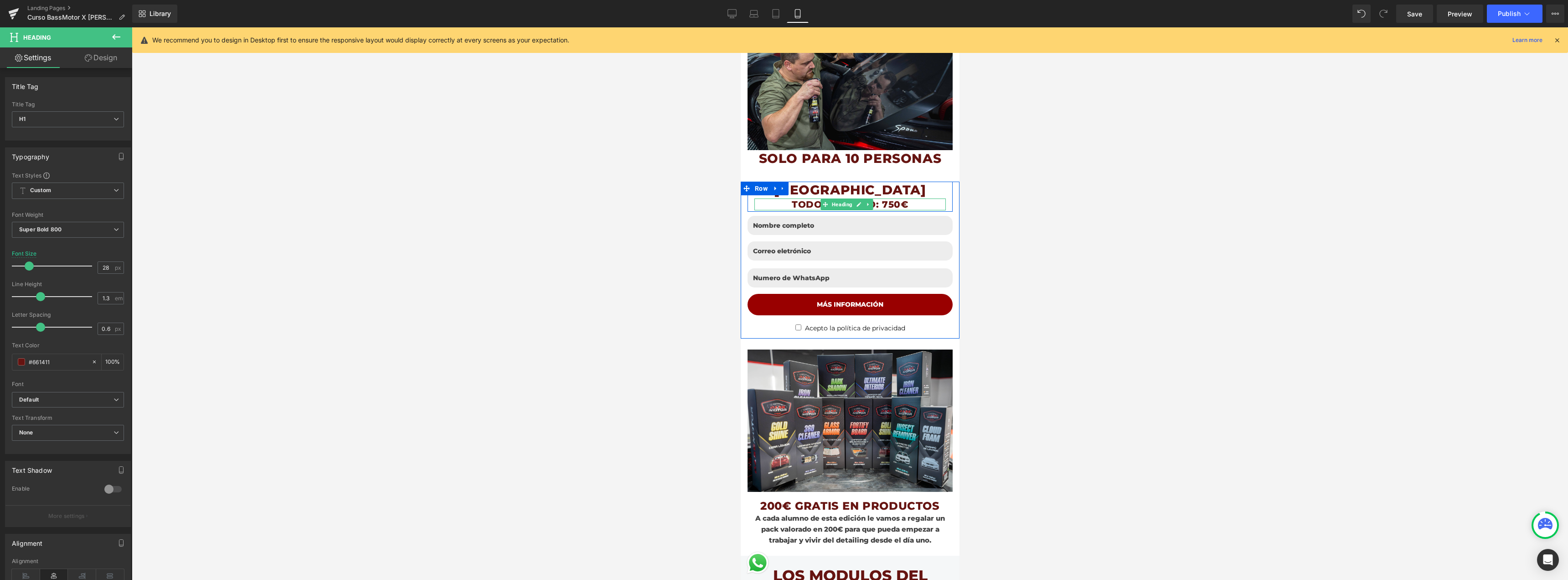
click at [897, 199] on h1 "TODO INCLUIDO: 750€" at bounding box center [850, 204] width 191 height 12
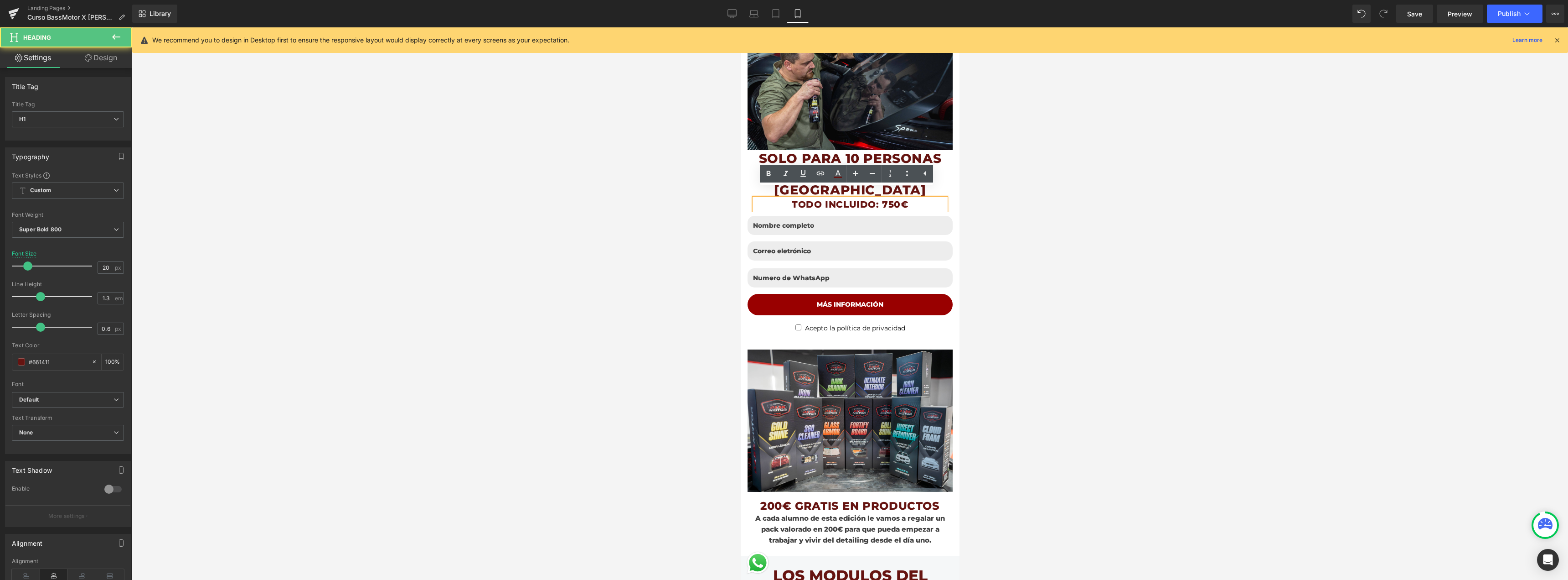
click at [897, 199] on h1 "TODO INCLUIDO: 750€" at bounding box center [850, 204] width 191 height 12
click at [925, 199] on div "TODO INCLUIDO: 750€" at bounding box center [850, 204] width 191 height 12
click at [934, 183] on h1 "[GEOGRAPHIC_DATA]" at bounding box center [850, 189] width 191 height 17
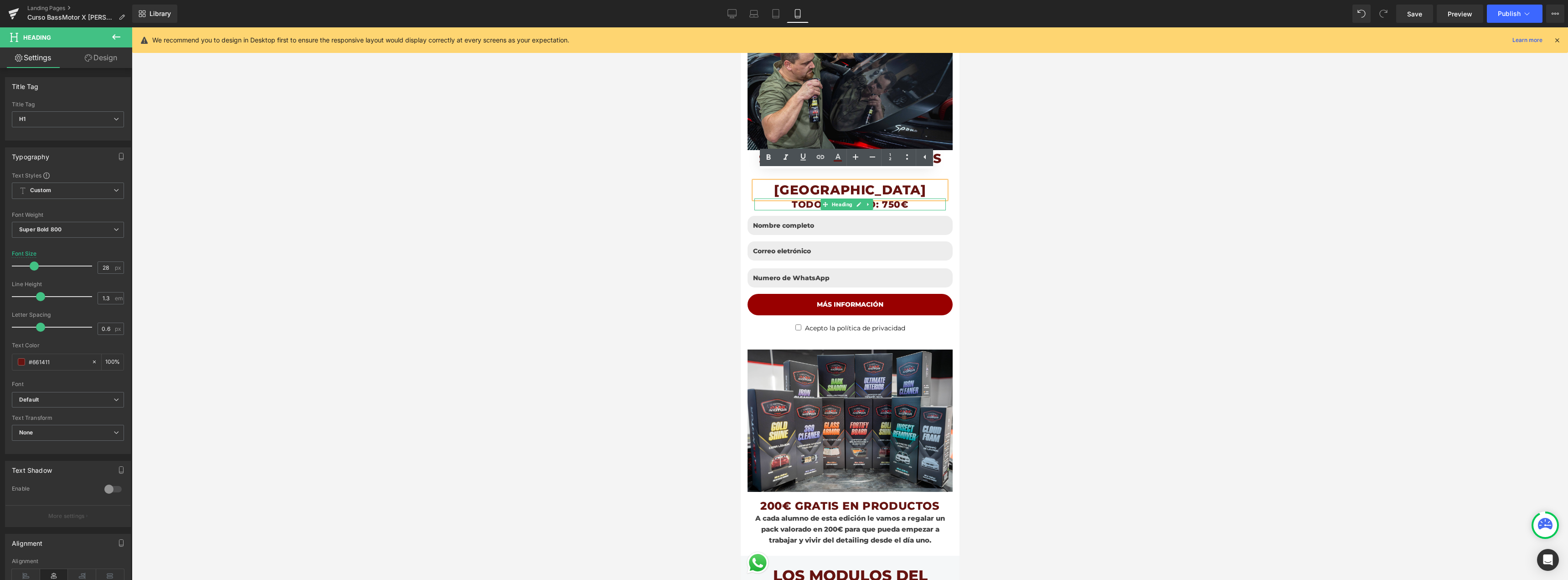
click at [913, 199] on h1 "TODO INCLUIDO: 750€" at bounding box center [850, 204] width 191 height 12
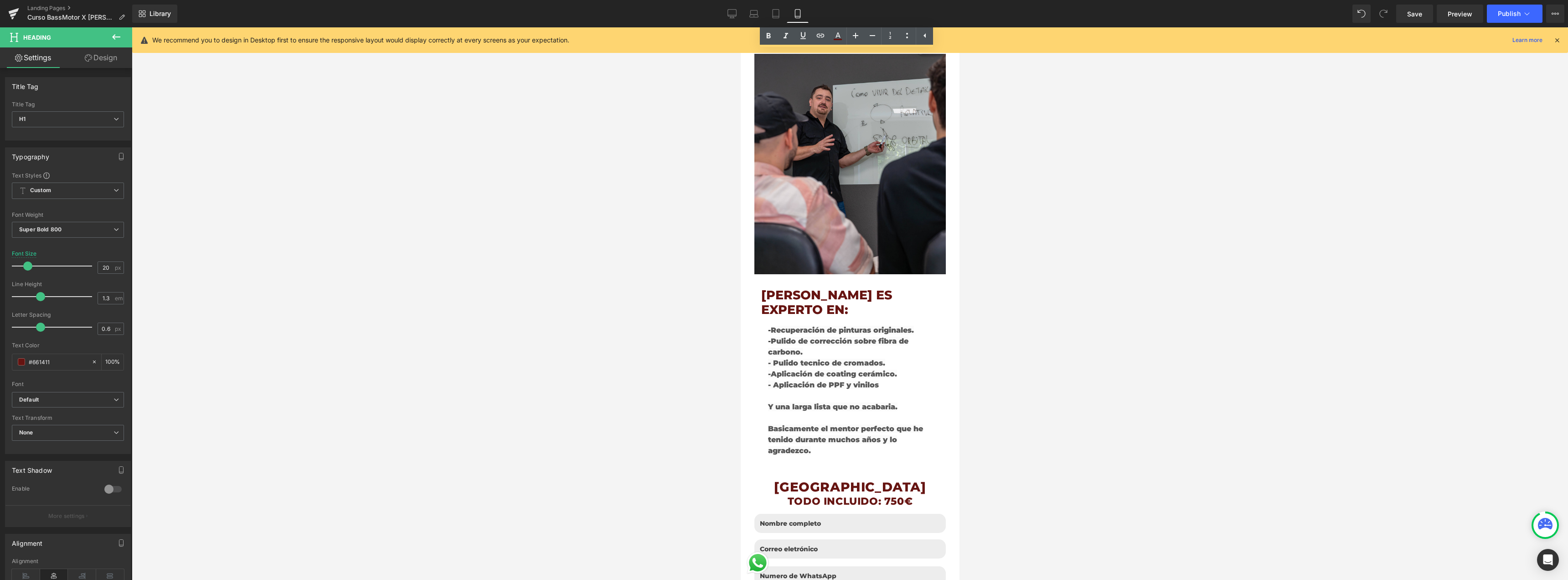
scroll to position [1688, 0]
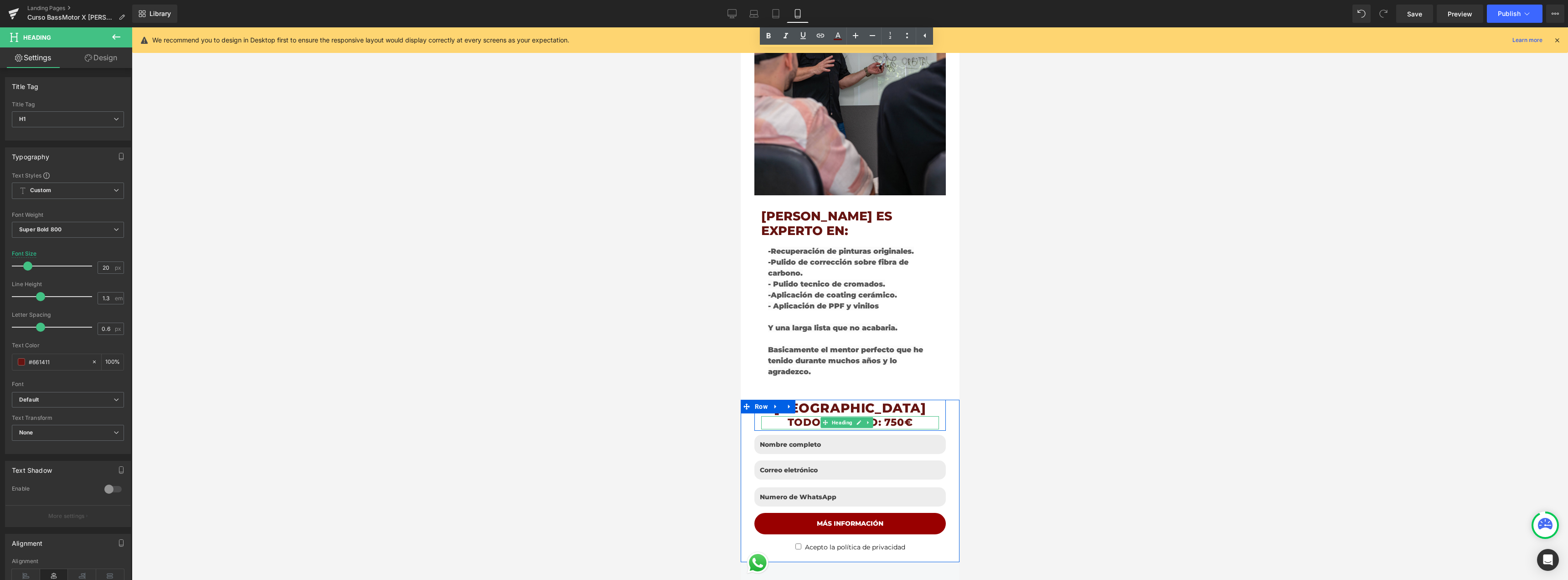
click at [908, 416] on h1 "TODO INCLUIDO: 750€" at bounding box center [850, 422] width 178 height 13
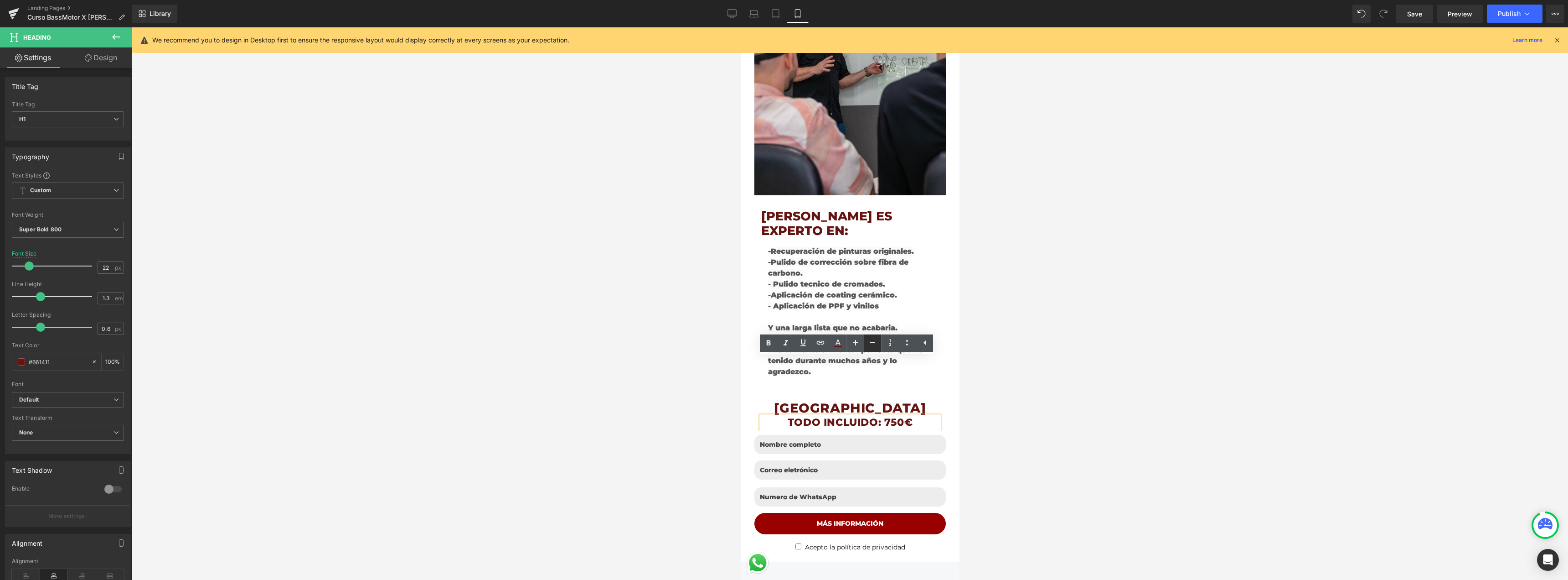
click at [871, 341] on icon at bounding box center [872, 342] width 11 height 11
click at [1006, 361] on div at bounding box center [850, 303] width 1436 height 552
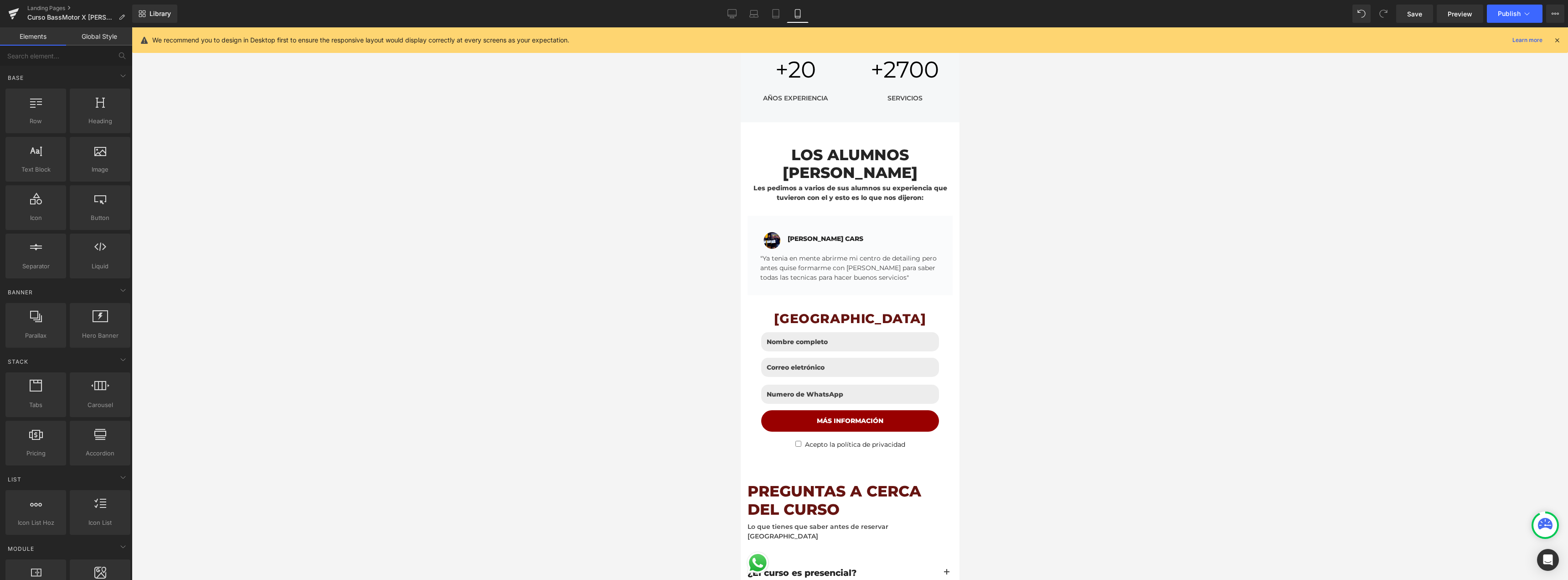
scroll to position [2326, 0]
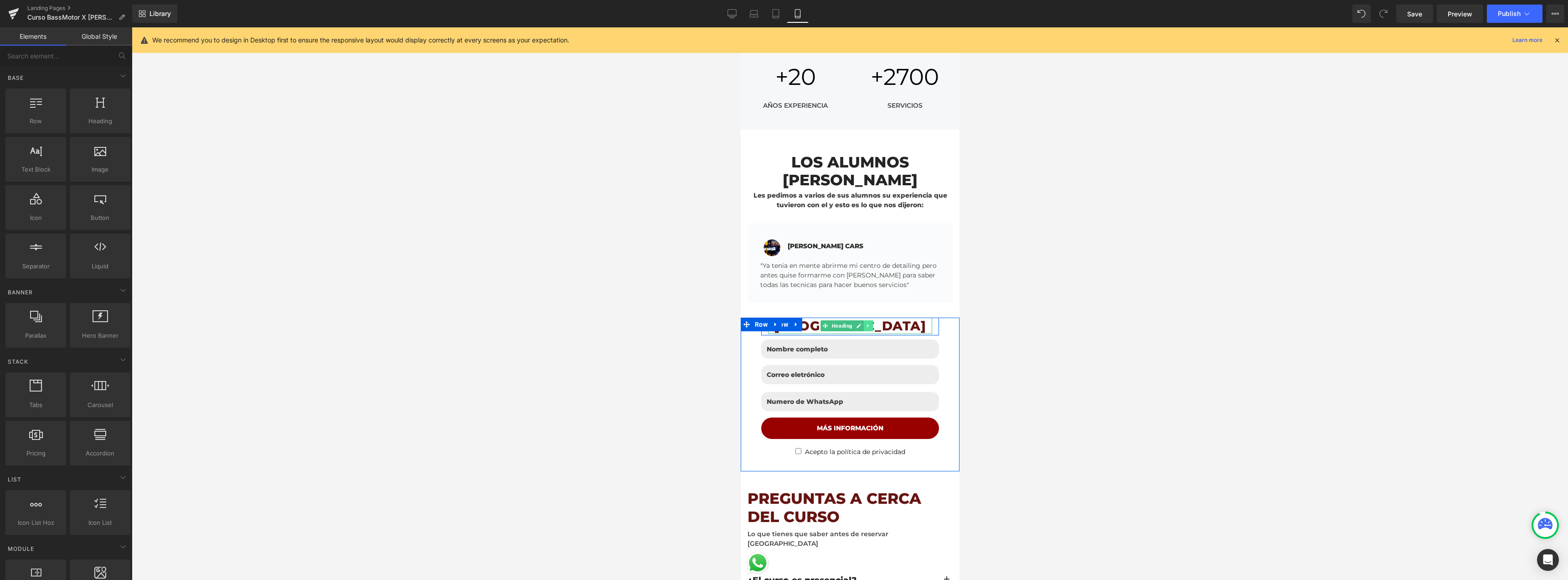
click at [871, 320] on link at bounding box center [868, 326] width 10 height 11
click at [866, 320] on link at bounding box center [863, 326] width 10 height 11
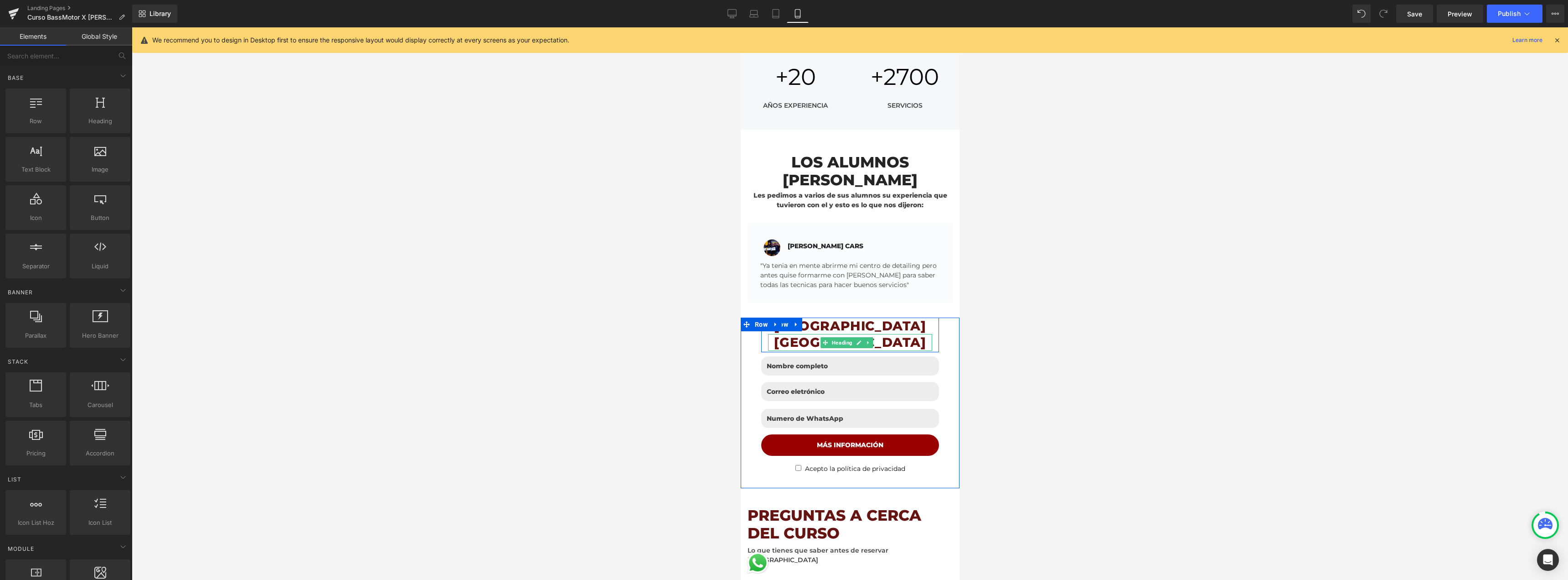
click at [888, 334] on h1 "[GEOGRAPHIC_DATA]" at bounding box center [850, 342] width 164 height 17
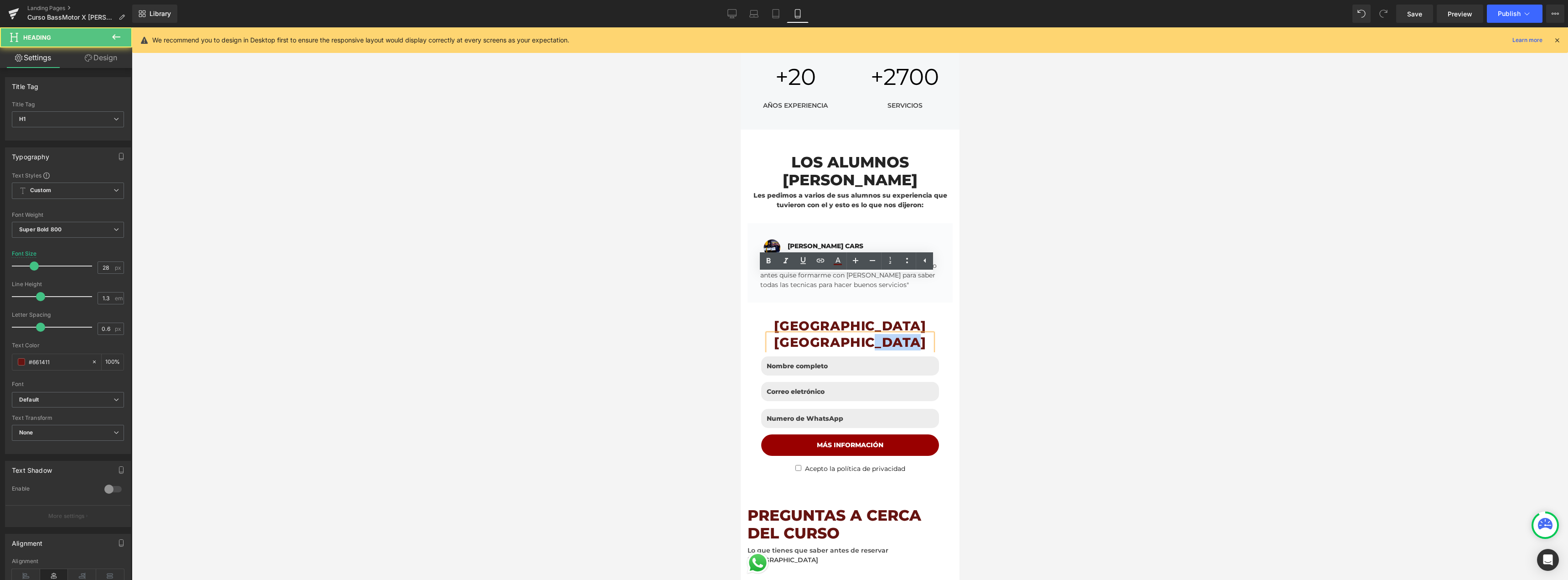
click at [888, 334] on h1 "[GEOGRAPHIC_DATA]" at bounding box center [850, 342] width 164 height 17
paste div
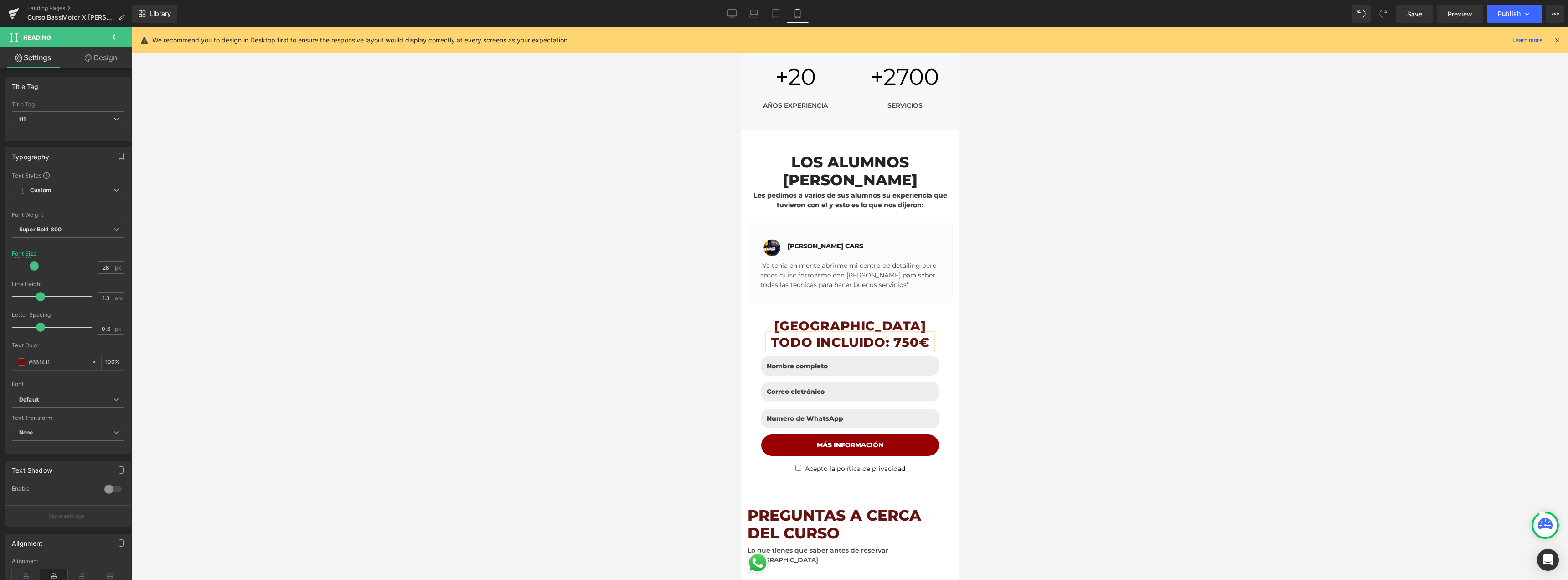
click at [869, 334] on h1 "TODO INCLUIDO: 750€" at bounding box center [850, 342] width 164 height 17
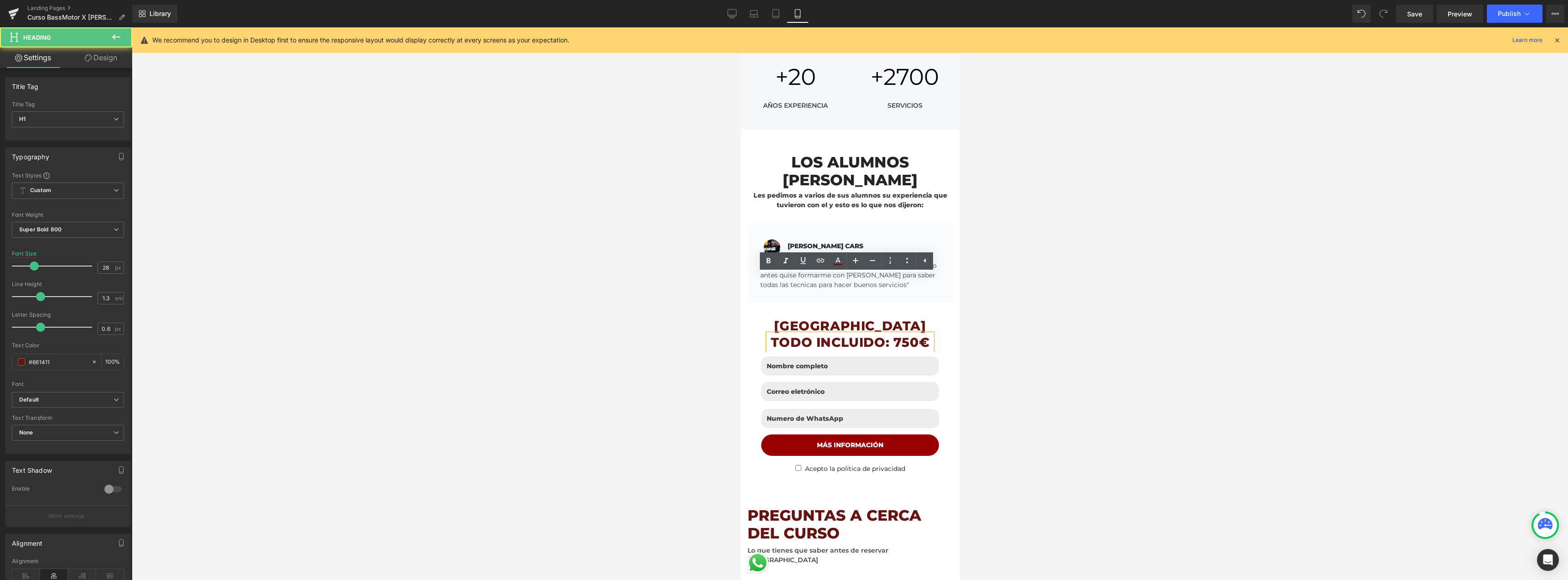
click at [869, 334] on h1 "TODO INCLUIDO: 750€" at bounding box center [850, 342] width 164 height 17
click at [871, 263] on icon at bounding box center [872, 260] width 11 height 11
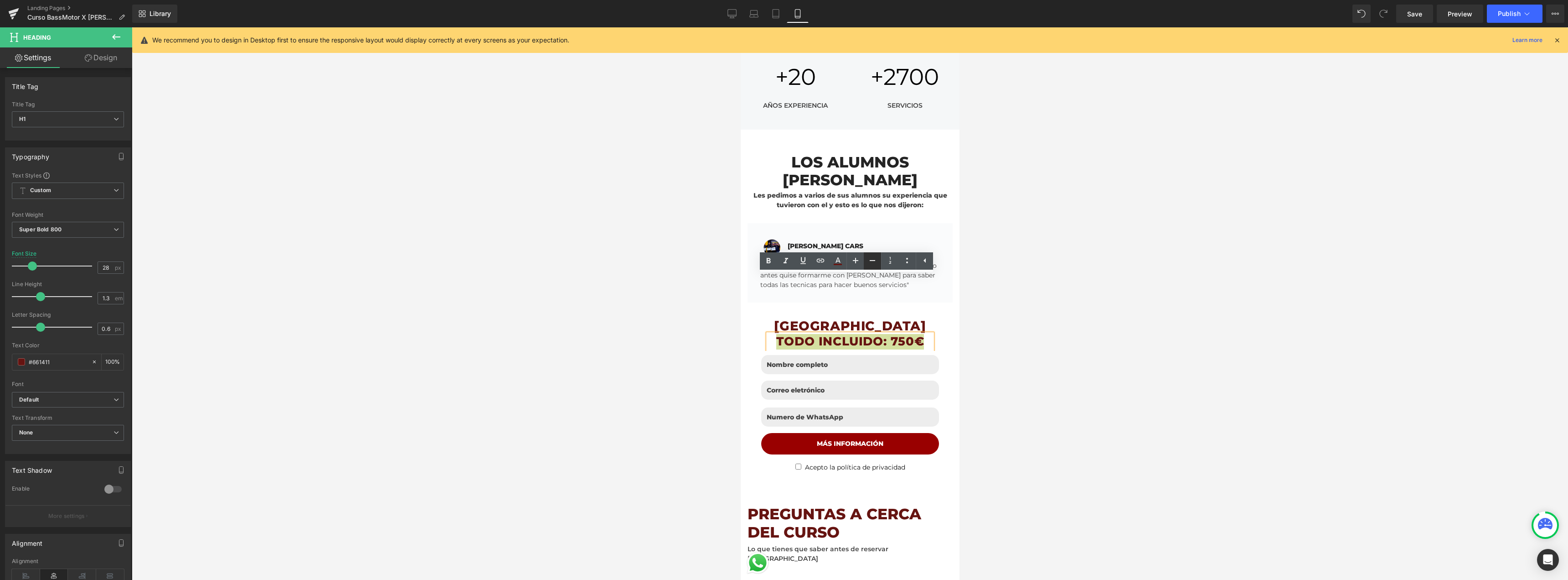
click at [871, 263] on icon at bounding box center [872, 260] width 11 height 11
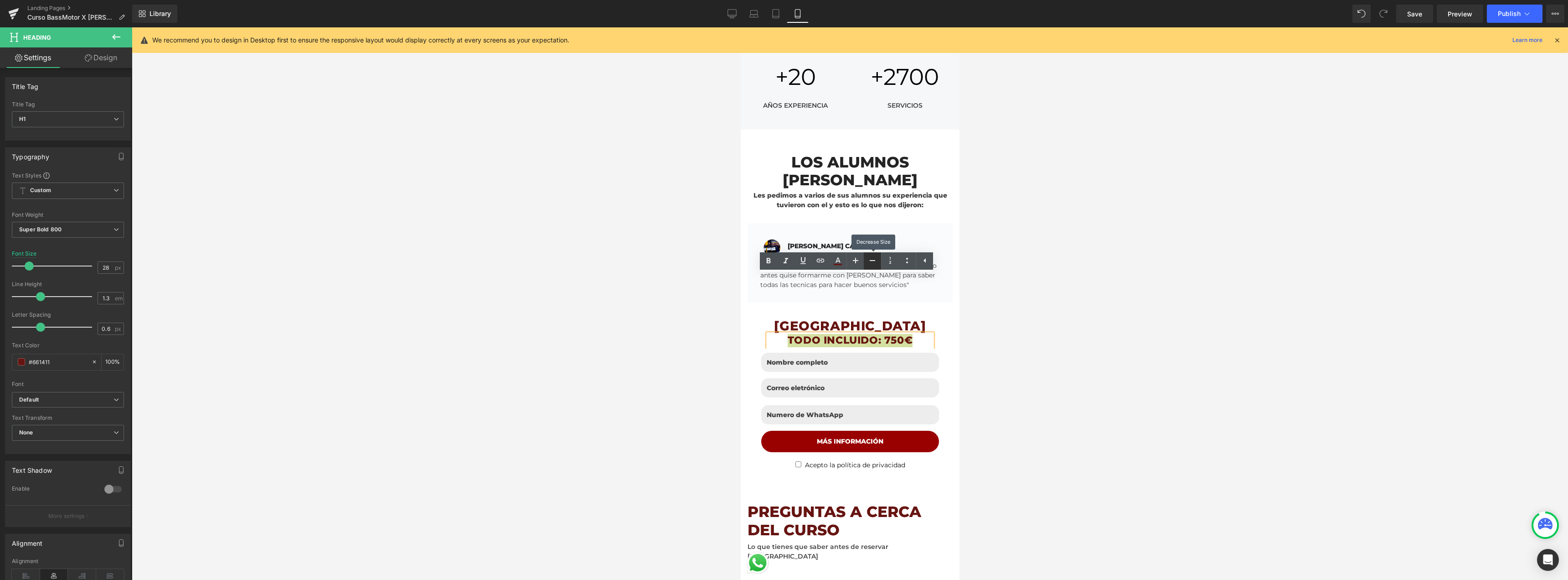
click at [871, 263] on icon at bounding box center [872, 260] width 11 height 11
click at [1038, 278] on div at bounding box center [850, 303] width 1436 height 552
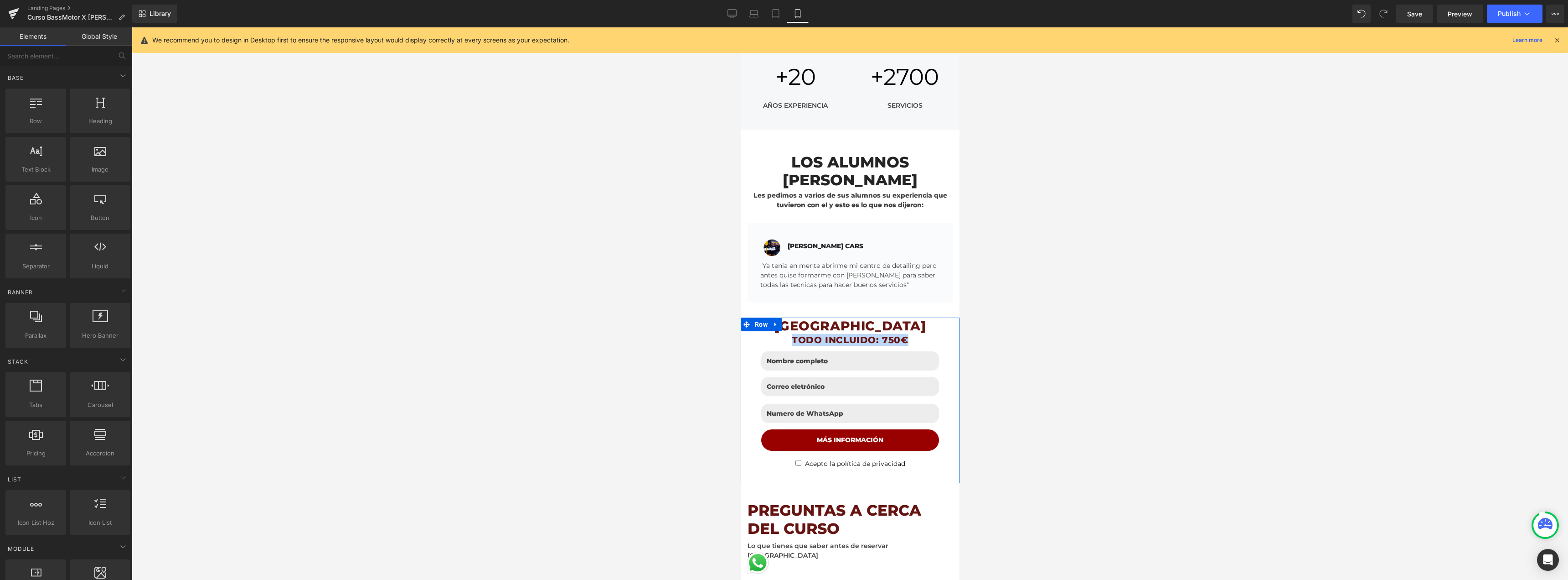
click at [946, 317] on div "RESERVA TU PLAZA Heading TODO INCLUIDO: 750€ Heading Row Text Field Email Field…" at bounding box center [849, 397] width 219 height 161
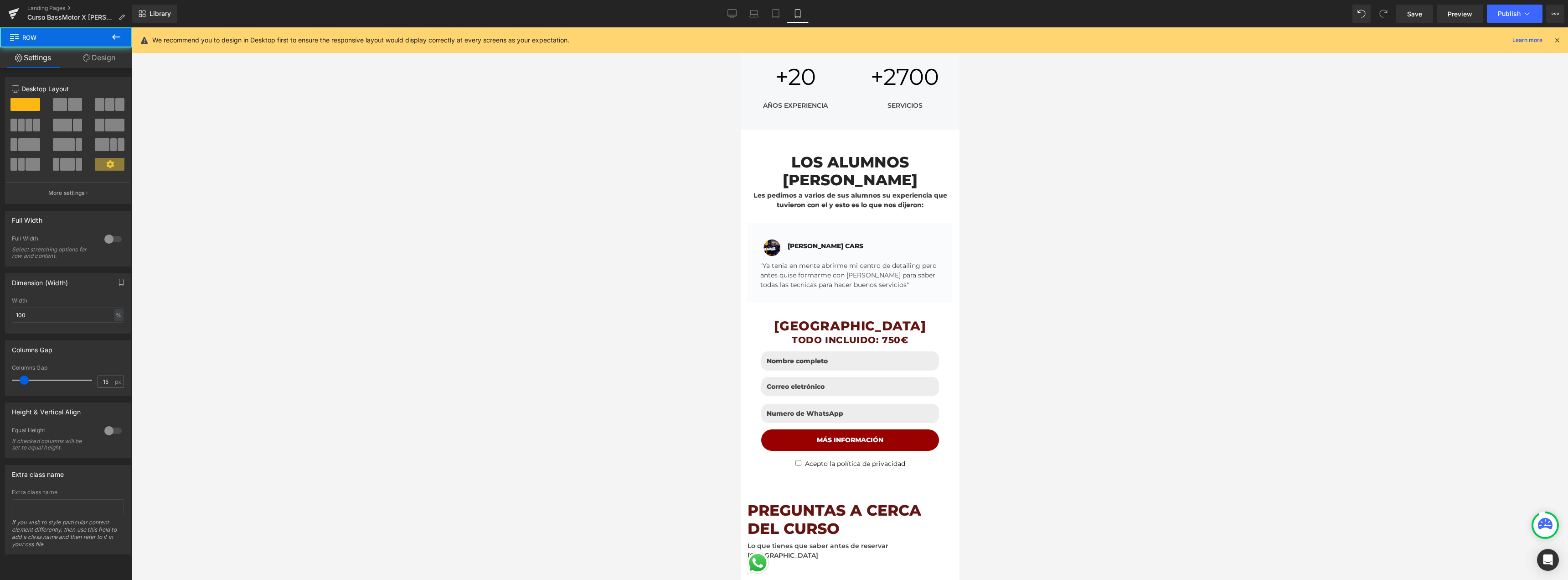
click at [978, 267] on div at bounding box center [850, 303] width 1436 height 552
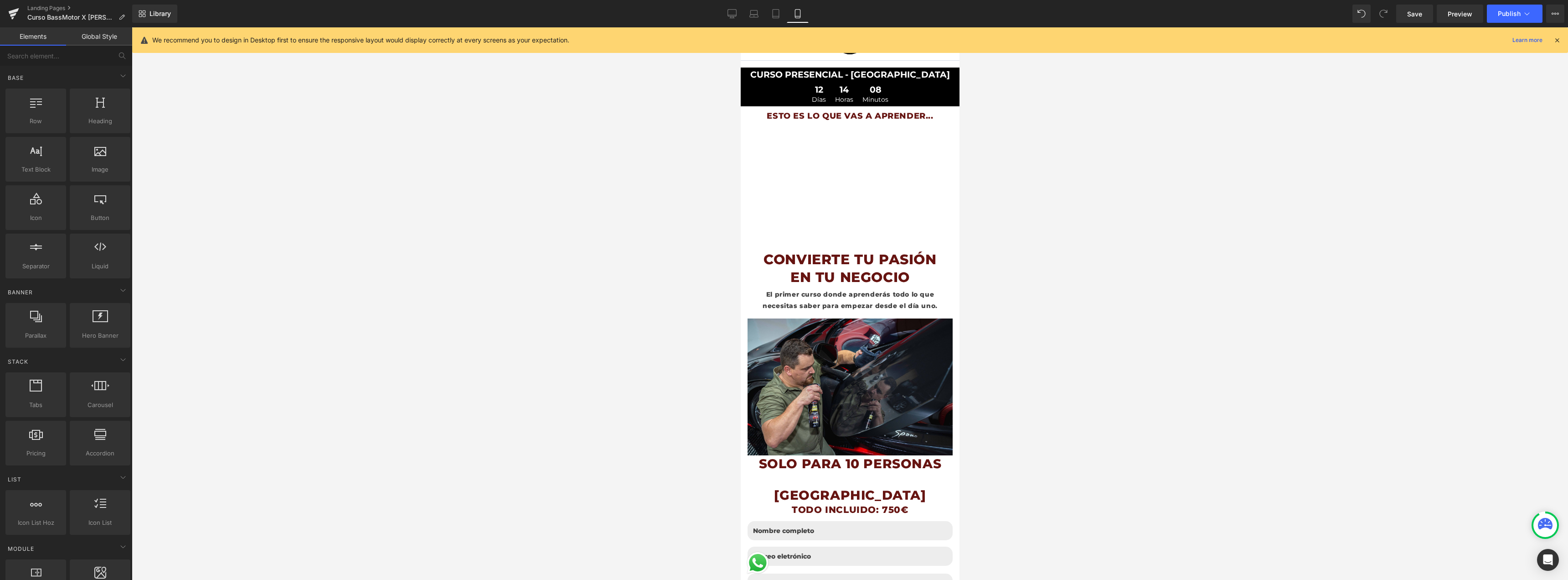
scroll to position [0, 0]
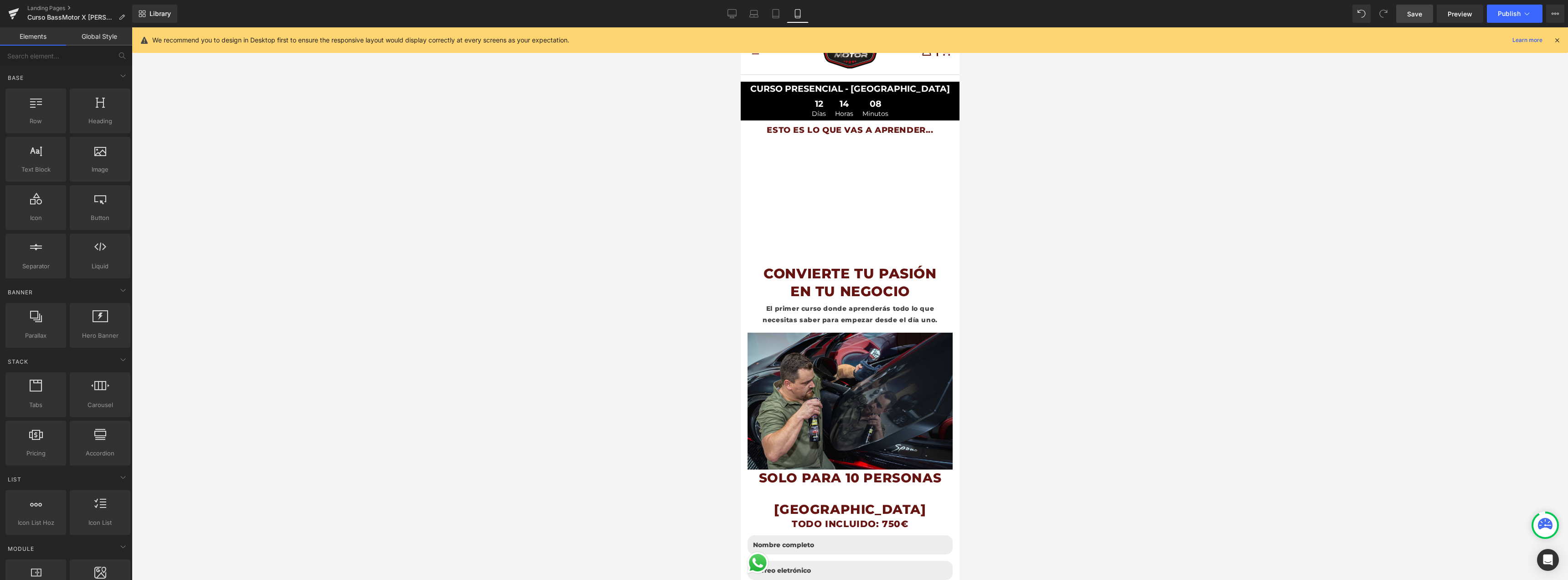
click at [1403, 18] on link "Save" at bounding box center [1414, 14] width 37 height 19
click at [1502, 15] on span "Publish" at bounding box center [1509, 14] width 23 height 7
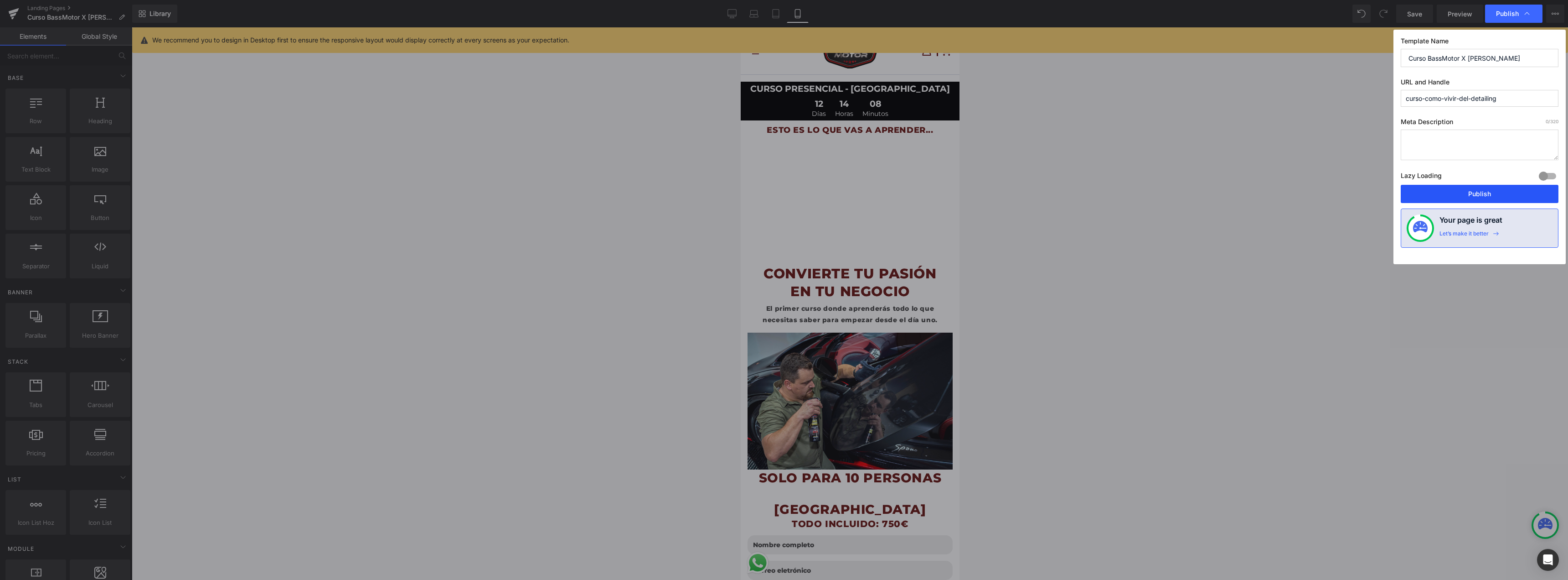
click at [1477, 192] on button "Publish" at bounding box center [1480, 194] width 158 height 19
